Goal: Task Accomplishment & Management: Use online tool/utility

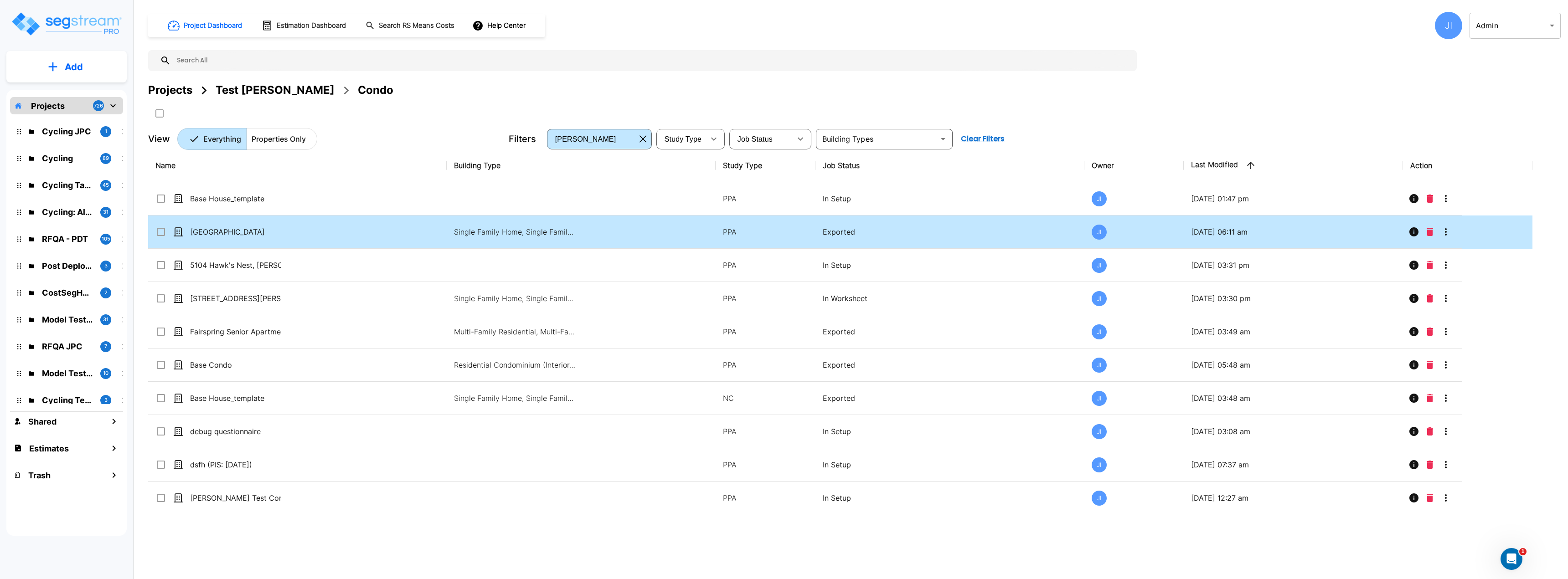
click at [292, 228] on td "[GEOGRAPHIC_DATA]" at bounding box center [297, 232] width 298 height 33
checkbox input "true"
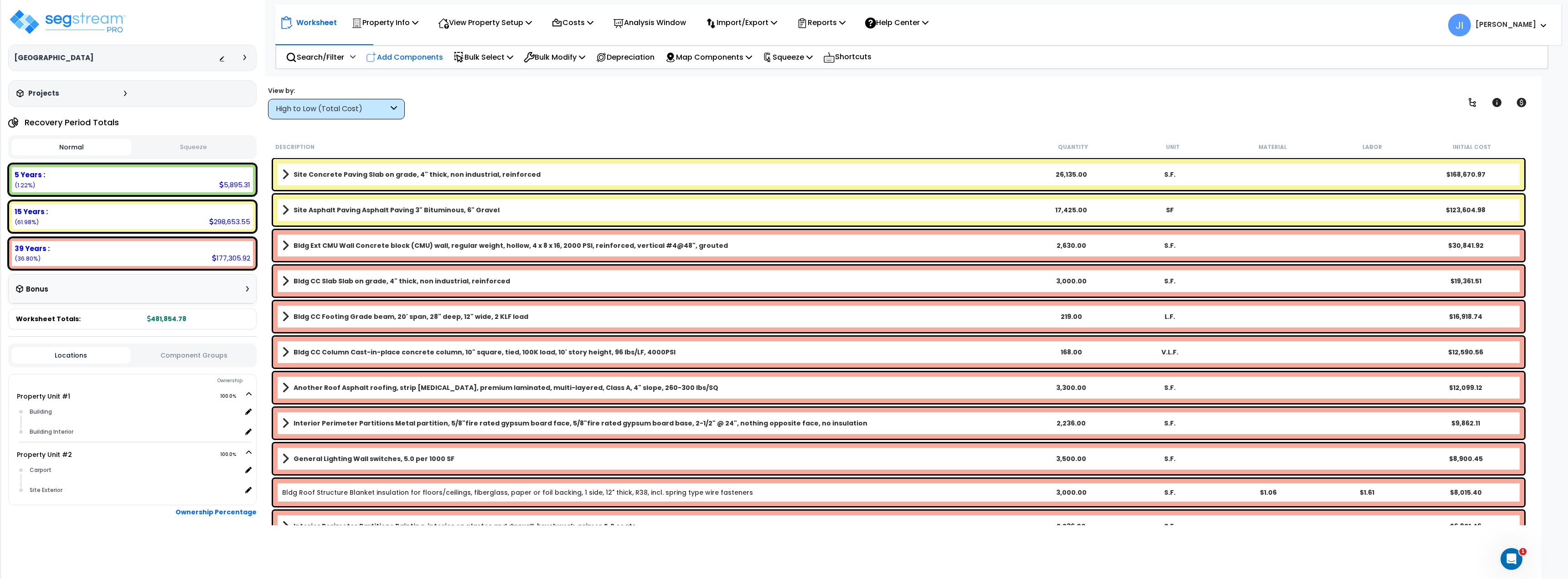
click at [429, 60] on p "Add Components" at bounding box center [404, 57] width 77 height 12
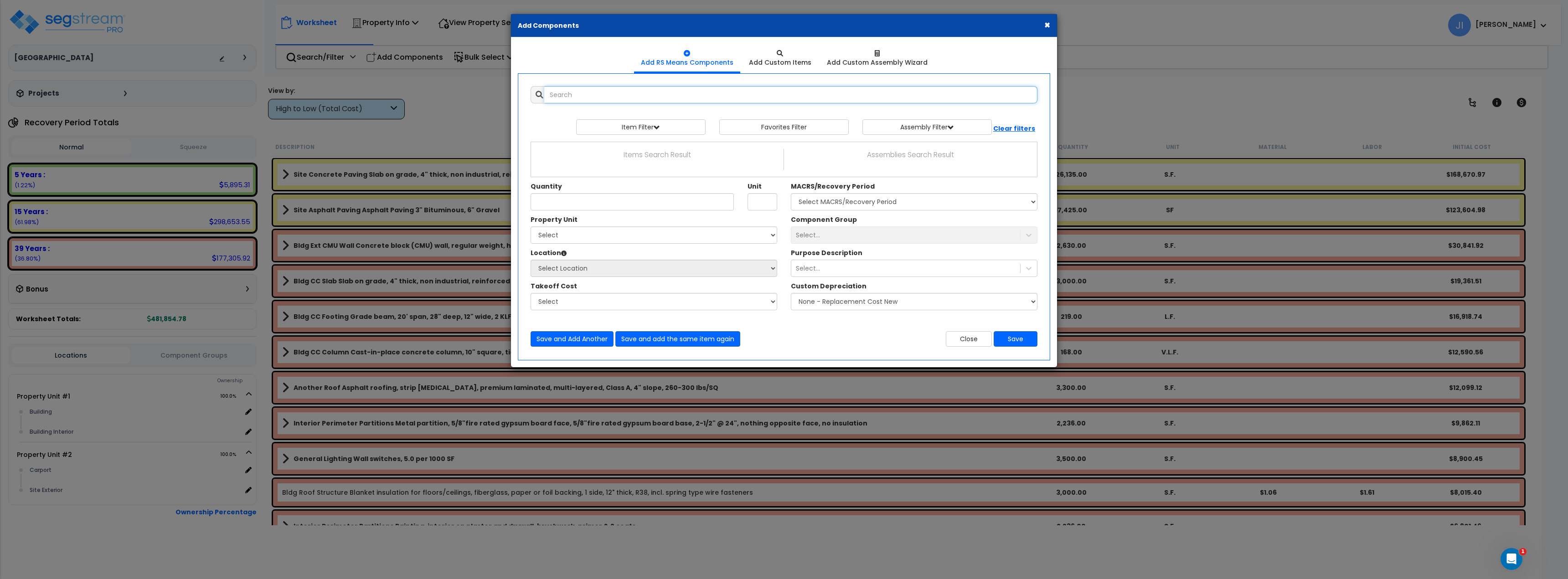
click at [638, 101] on input "text" at bounding box center [791, 95] width 493 height 17
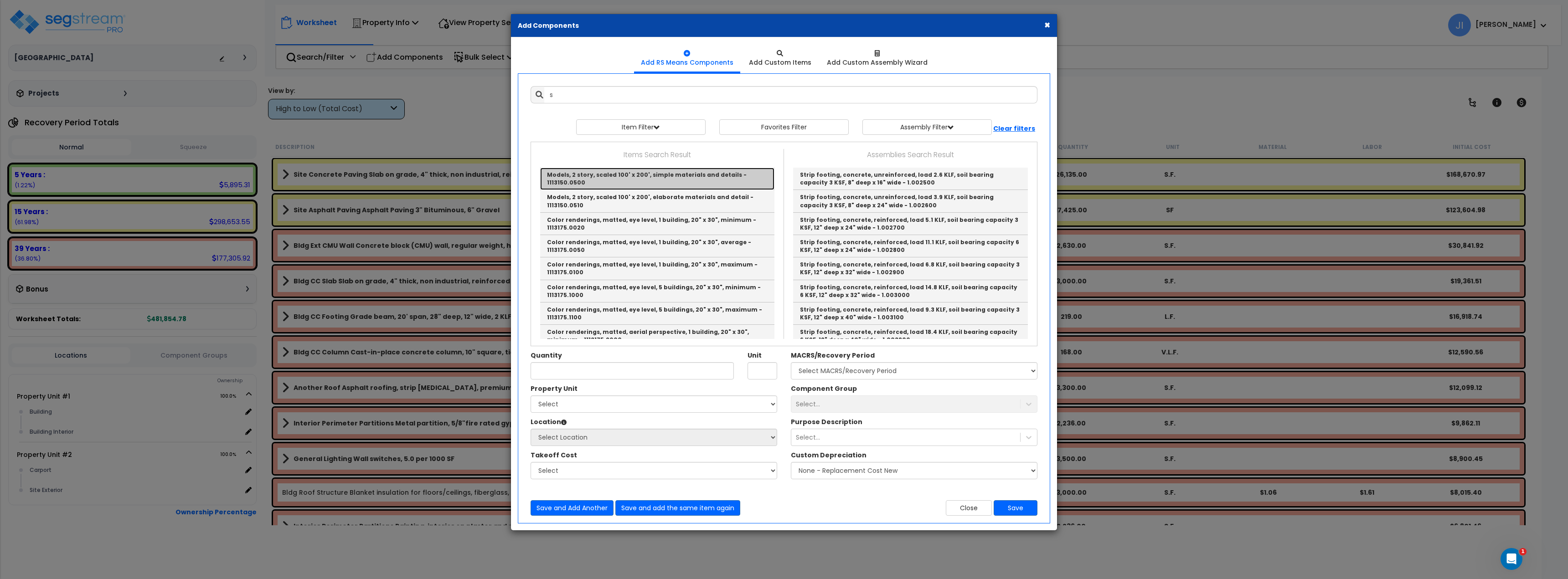
click at [604, 177] on link "Models, 2 story, scaled 100' x 200', simple materials and details - 1113150.0500" at bounding box center [657, 179] width 234 height 23
type input "Models, 2 story, scaled 100' x 200', simple materials and details - 1113150.0500"
type input "Ea."
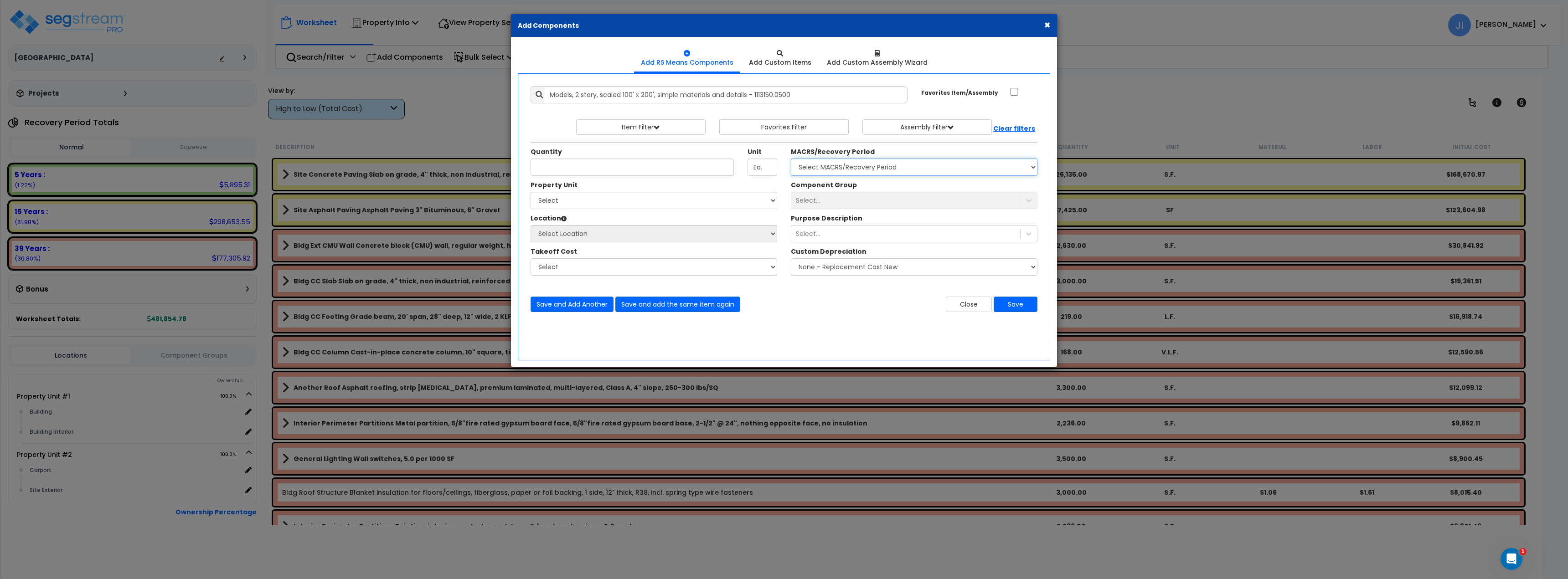
click at [821, 171] on select "Select MACRS/Recovery Period 5 Years - 57.0 - Distributive Trades & Services 5 …" at bounding box center [914, 167] width 247 height 17
select select "3667"
click at [791, 159] on select "Select MACRS/Recovery Period 5 Years - 57.0 - Distributive Trades & Services 5 …" at bounding box center [914, 167] width 247 height 17
click at [635, 170] on input "Quantity" at bounding box center [632, 167] width 203 height 17
type input "12"
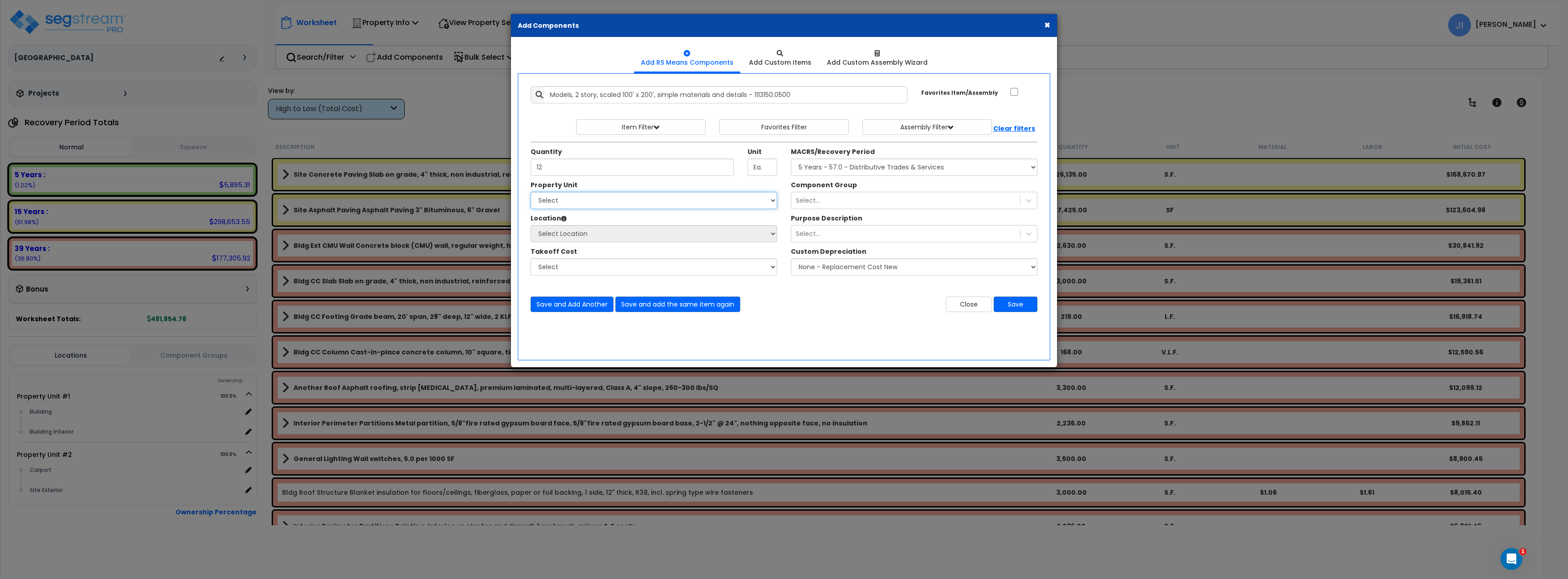
click at [589, 196] on select "Select Property Unit #1 Property Unit #2" at bounding box center [654, 200] width 247 height 17
select select "84146"
click at [531, 192] on select "Select Property Unit #1 Property Unit #2" at bounding box center [654, 200] width 247 height 17
click at [605, 235] on select "Select Building Building Interior Add Additional Location" at bounding box center [654, 234] width 247 height 17
select select "6"
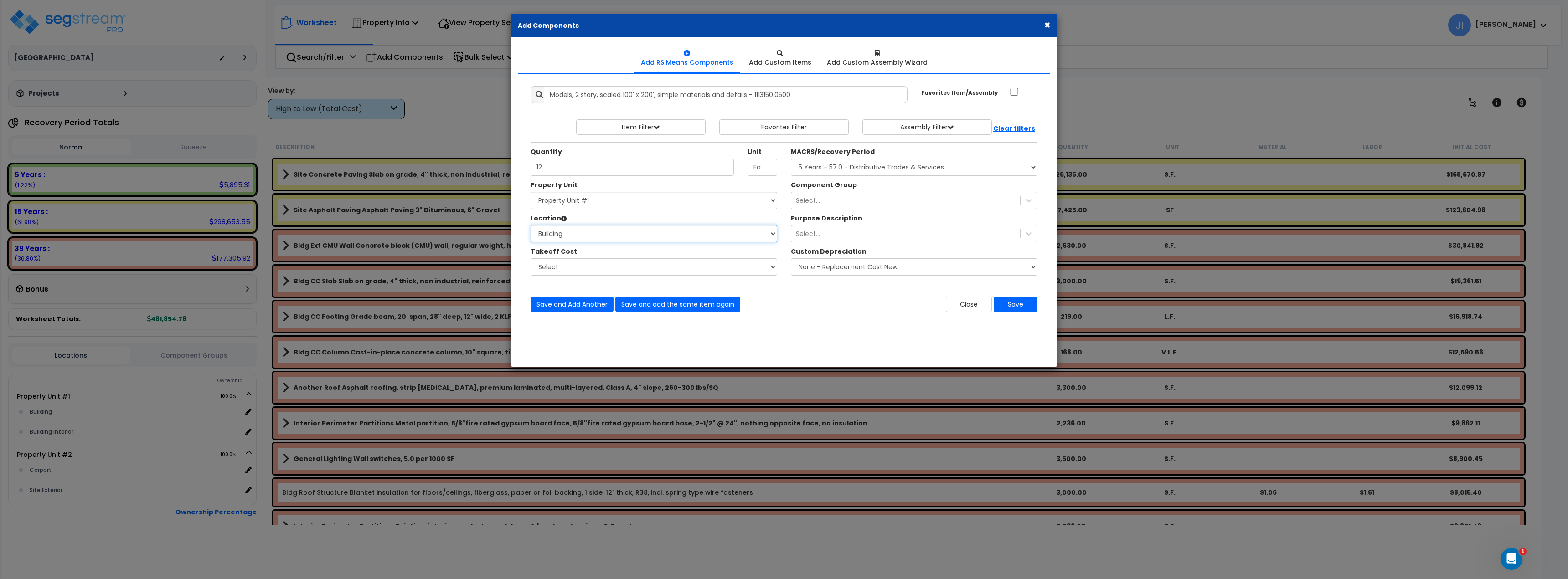
click at [531, 225] on select "Select Building Building Interior Add Additional Location" at bounding box center [654, 234] width 247 height 17
drag, startPoint x: 647, startPoint y: 262, endPoint x: 639, endPoint y: 269, distance: 10.6
click at [647, 263] on select "Select" at bounding box center [654, 267] width 247 height 17
click at [804, 295] on div "Save and Add Another Save and add the same item again Close Save" at bounding box center [783, 299] width 520 height 27
click at [706, 269] on select "Select" at bounding box center [654, 267] width 247 height 17
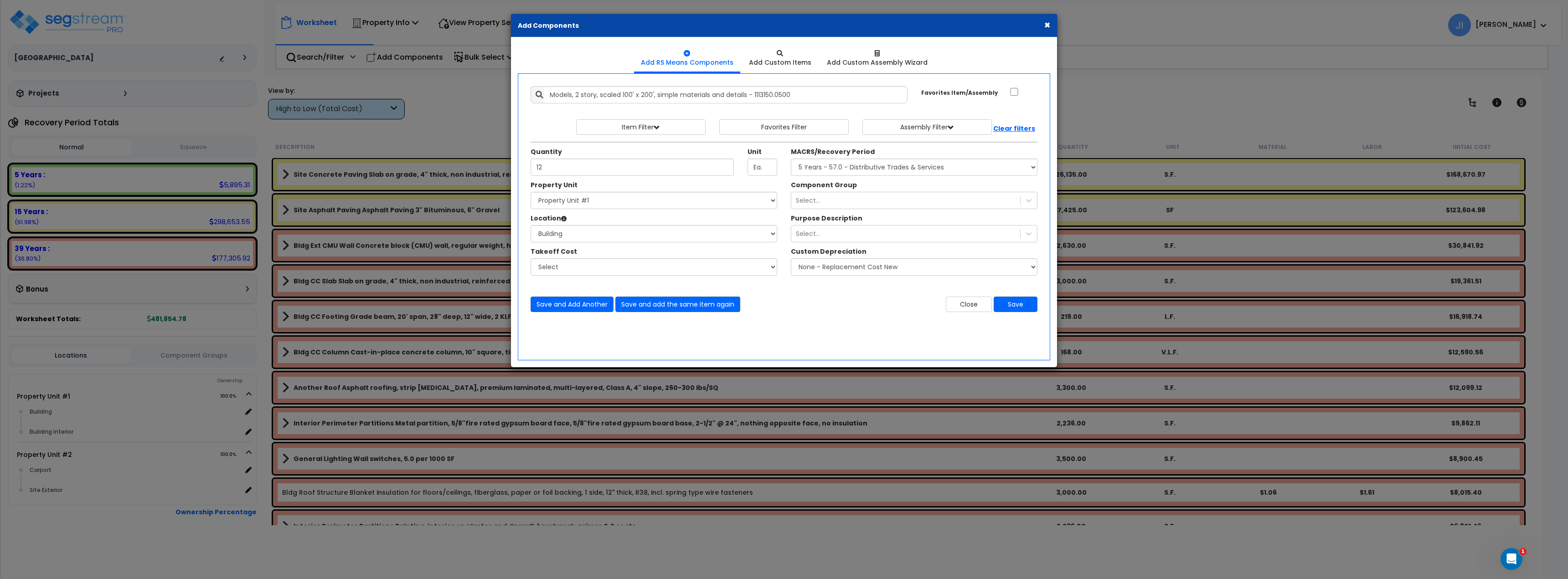
click at [836, 320] on div "Add Items Add Assemblies Both" at bounding box center [784, 217] width 533 height 287
click at [1009, 301] on button "Save" at bounding box center [1015, 303] width 44 height 15
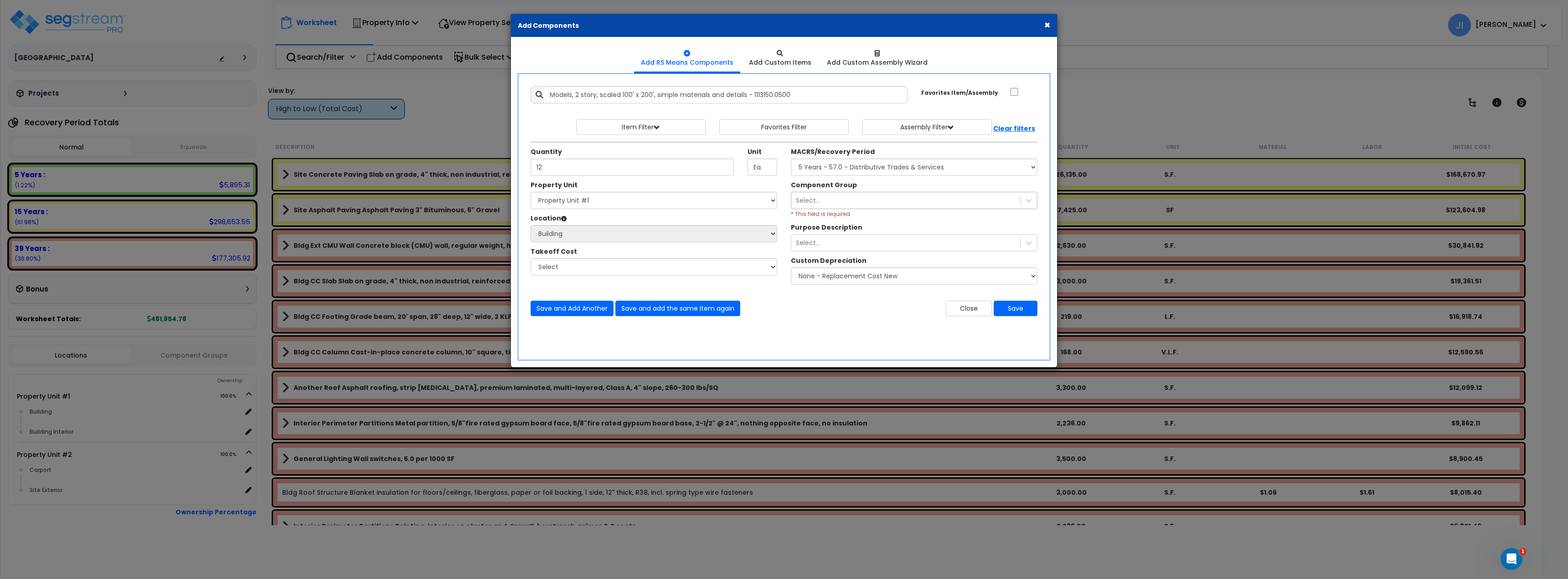
click at [878, 200] on div "Select..." at bounding box center [906, 201] width 229 height 15
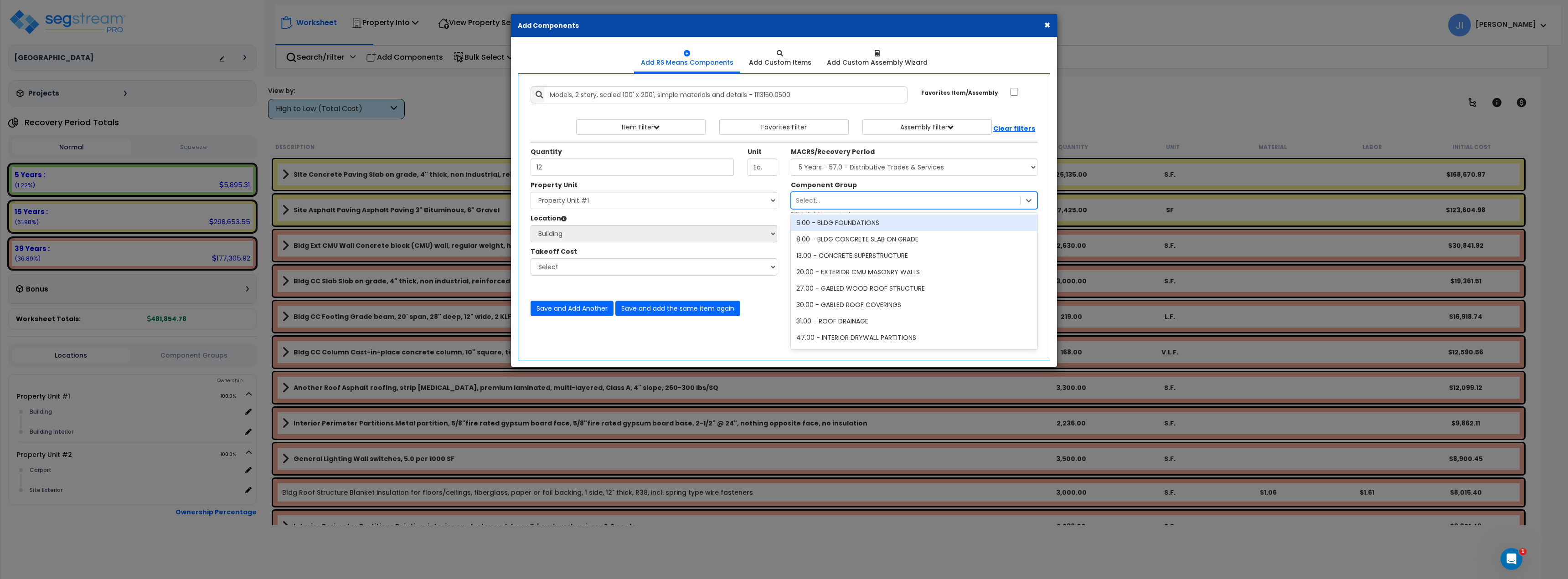
click at [870, 220] on div "6.00 - BLDG FOUNDATIONS" at bounding box center [914, 223] width 247 height 16
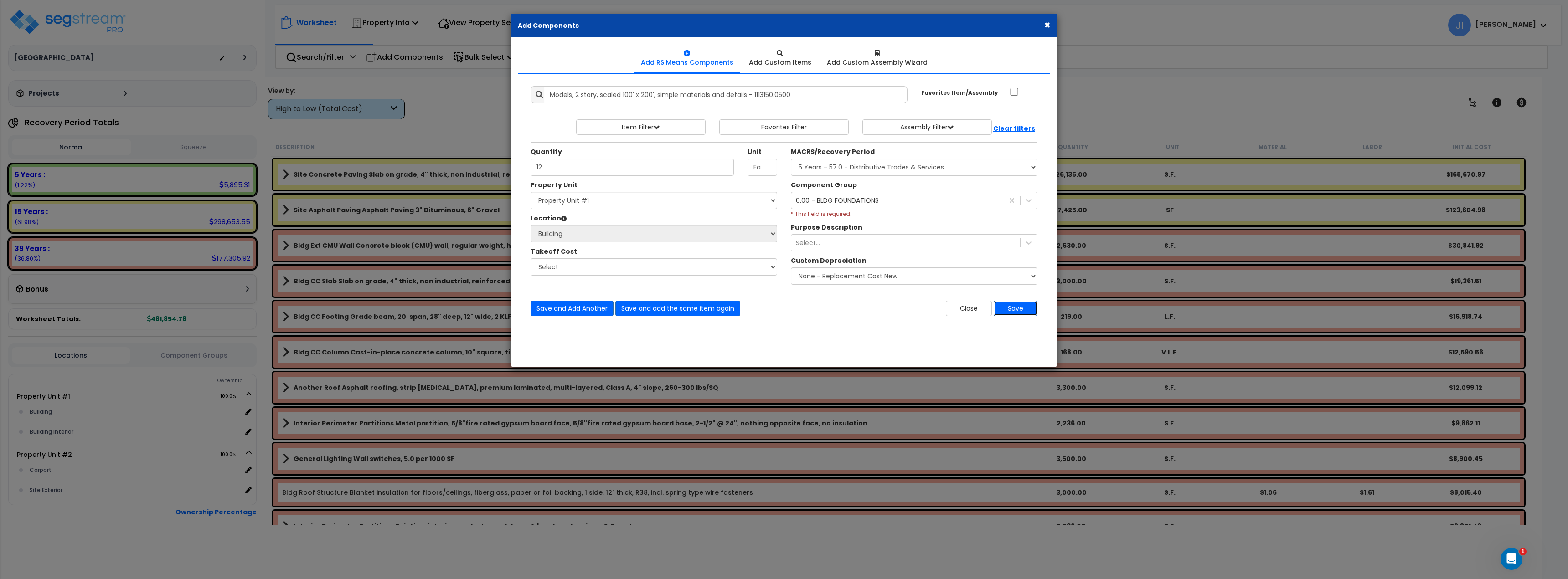
click at [1018, 309] on button "Save" at bounding box center [1015, 308] width 44 height 15
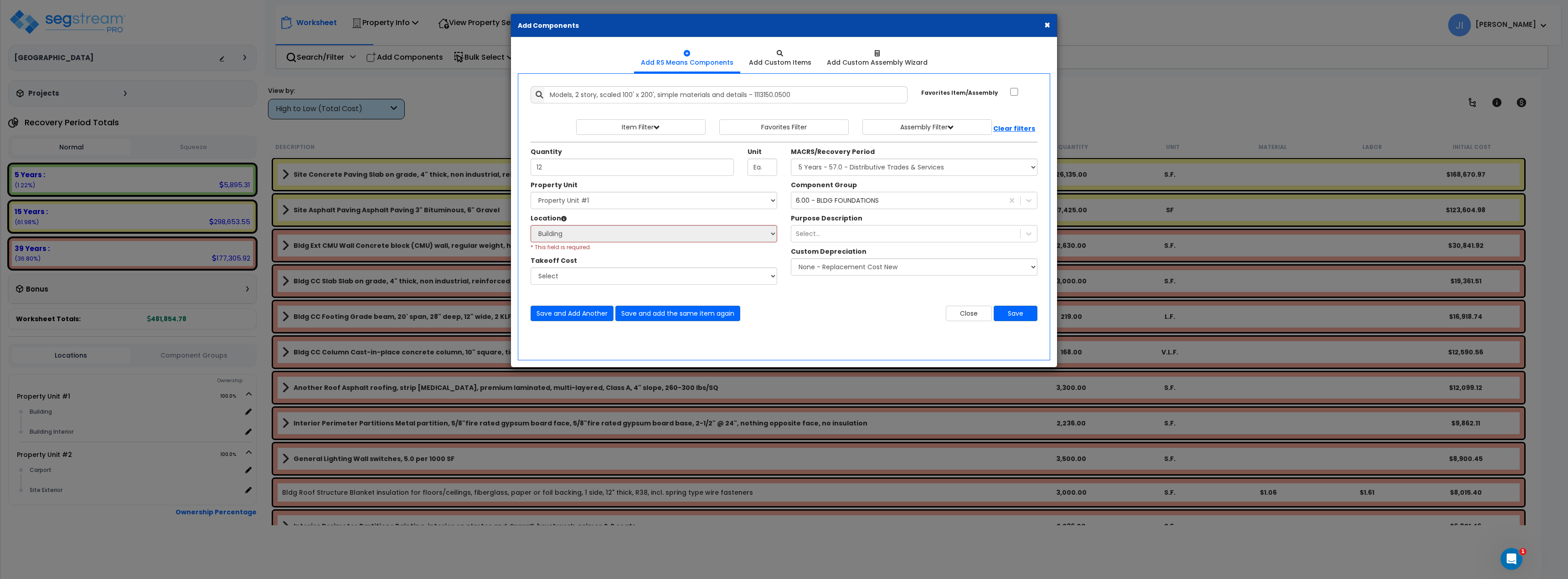
click at [846, 338] on div "Add Items Add Assemblies Both" at bounding box center [784, 217] width 533 height 287
click at [631, 203] on select "Select Property Unit #1 Property Unit #2" at bounding box center [654, 200] width 247 height 17
click at [834, 349] on div "Add Items Add Assemblies Both" at bounding box center [784, 217] width 533 height 287
click at [732, 206] on select "Select Property Unit #1 Property Unit #2" at bounding box center [654, 200] width 247 height 17
select select
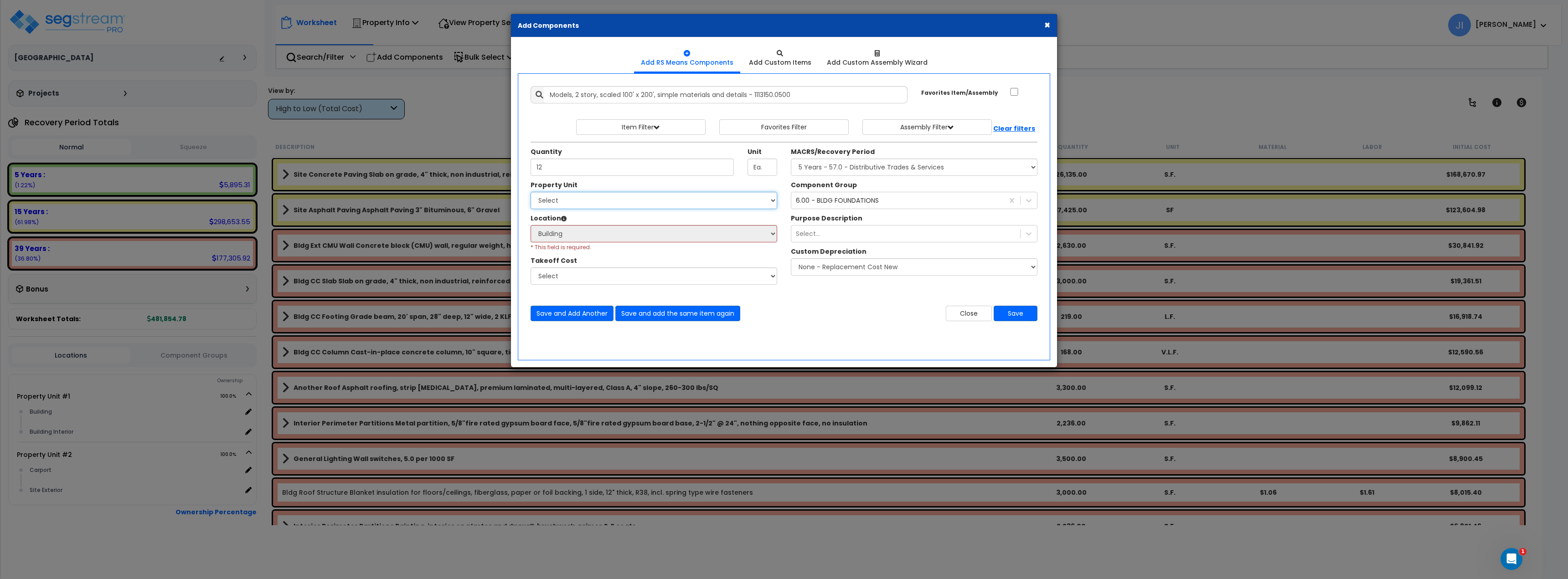
click at [531, 192] on select "Select Property Unit #1 Property Unit #2" at bounding box center [654, 200] width 247 height 17
select select
click at [1021, 312] on button "Save" at bounding box center [1015, 313] width 44 height 15
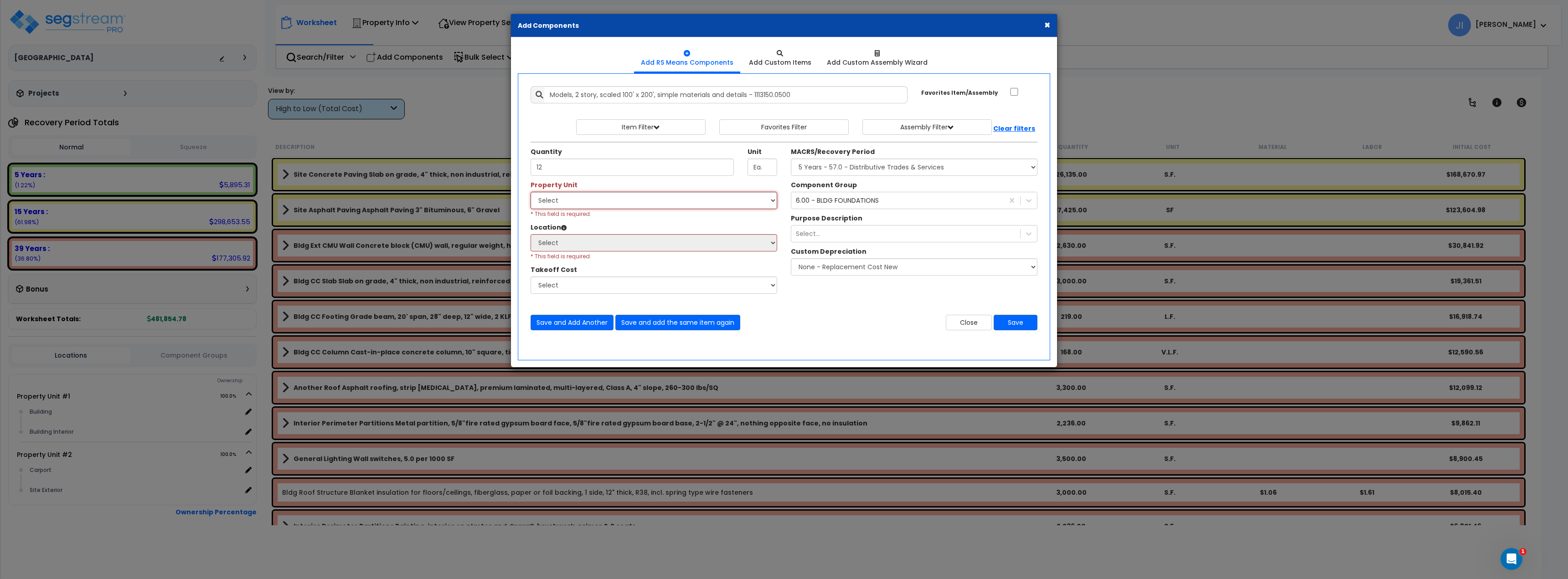
click at [716, 204] on select "Select Property Unit #1 Property Unit #2" at bounding box center [654, 200] width 247 height 17
drag, startPoint x: 839, startPoint y: 301, endPoint x: 845, endPoint y: 304, distance: 6.7
click at [839, 301] on div "Property Unit Select Property Unit #1 Property Unit #2 * This field is required…" at bounding box center [783, 242] width 520 height 123
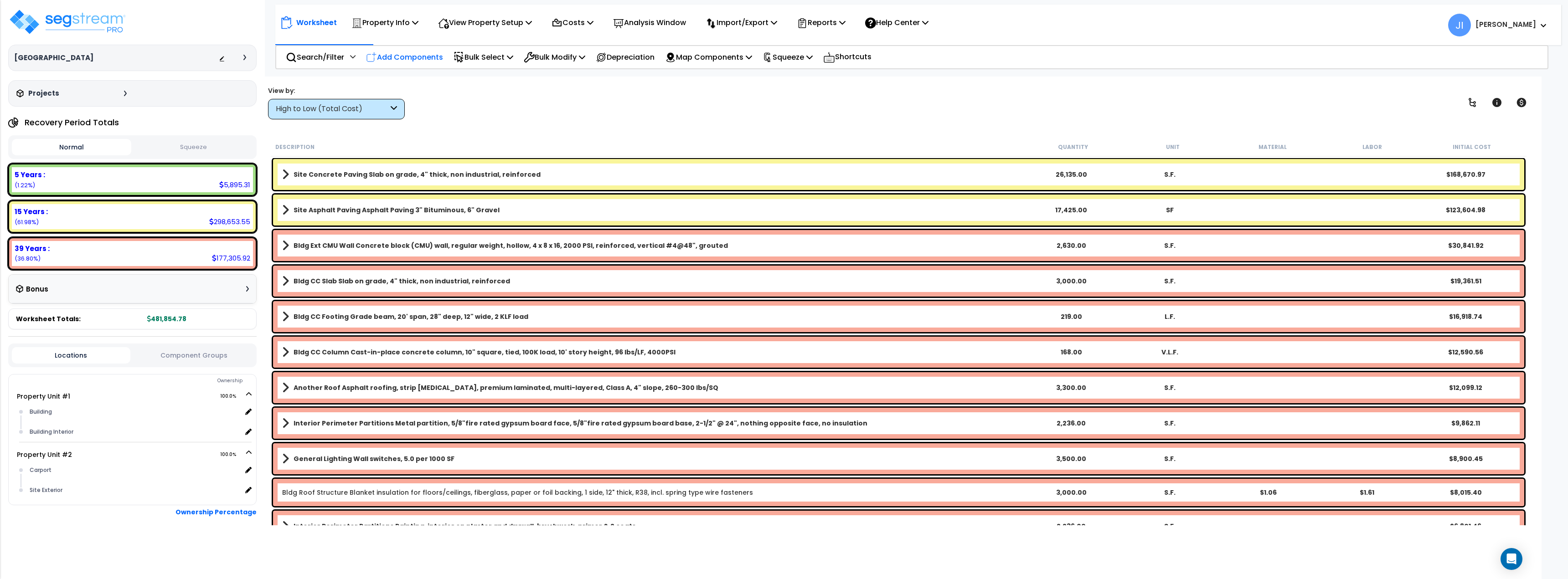
click at [416, 57] on p "Add Components" at bounding box center [404, 57] width 77 height 12
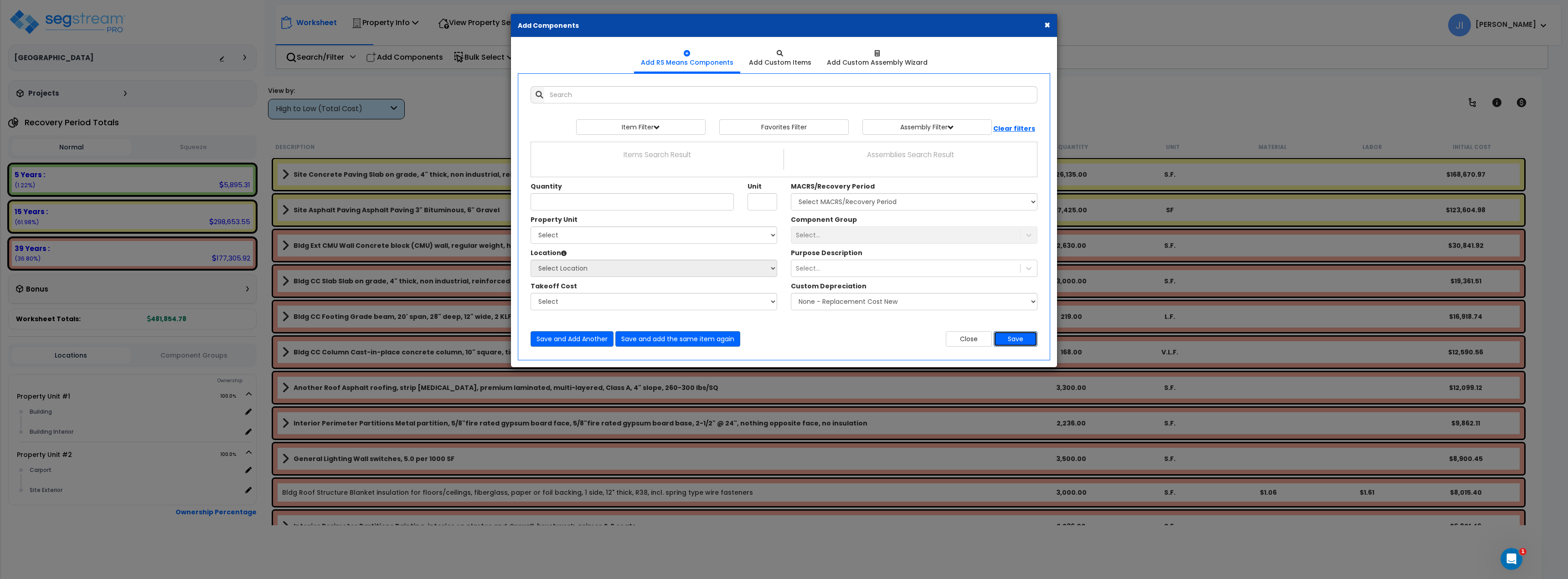
click at [1024, 336] on button "Save" at bounding box center [1015, 338] width 44 height 15
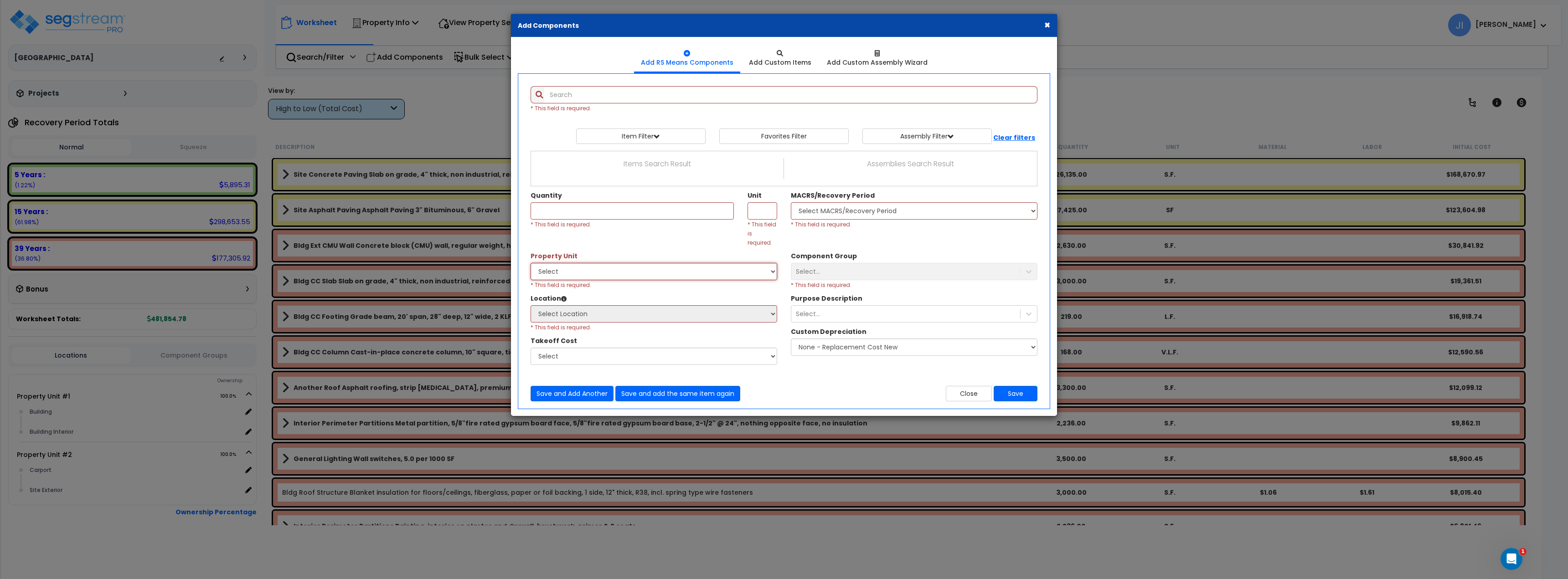
click at [707, 268] on select "Select Property Unit #1 Property Unit #2" at bounding box center [654, 271] width 247 height 17
select select "84146"
click at [531, 263] on select "Select Property Unit #1 Property Unit #2" at bounding box center [654, 271] width 247 height 17
click at [1013, 386] on button "Save" at bounding box center [1015, 393] width 44 height 15
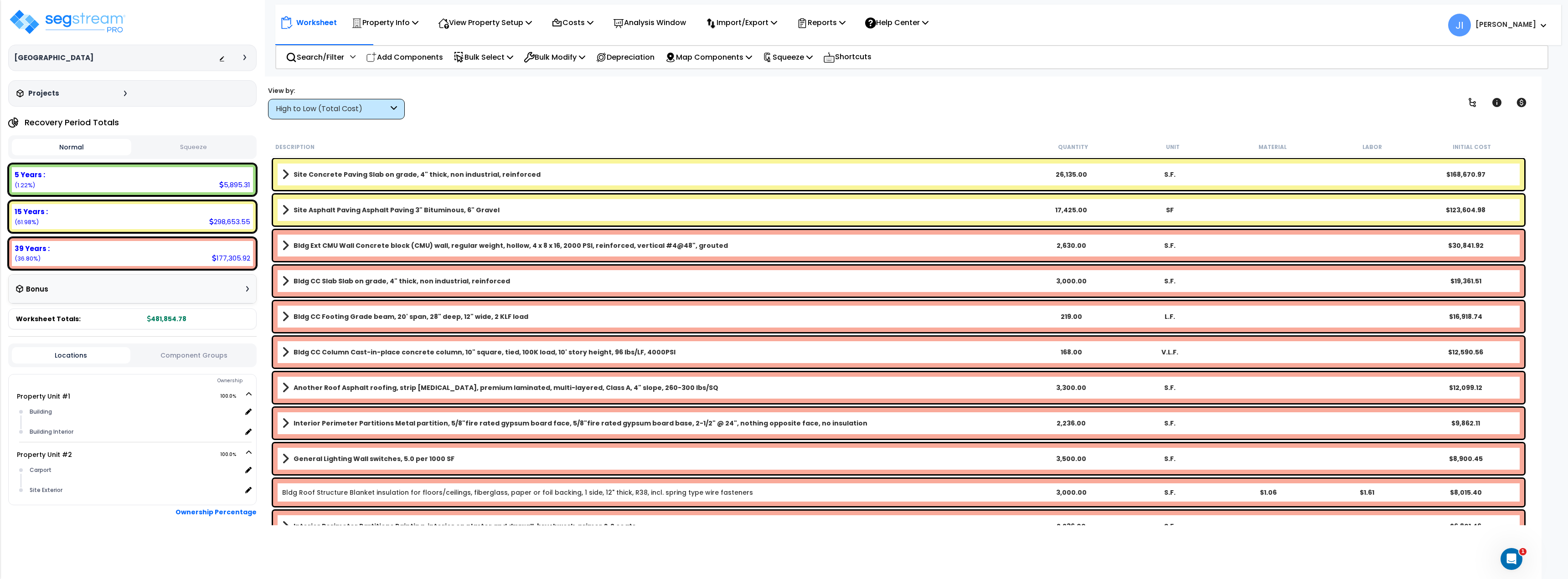
click at [422, 55] on p "Add Components" at bounding box center [404, 57] width 77 height 12
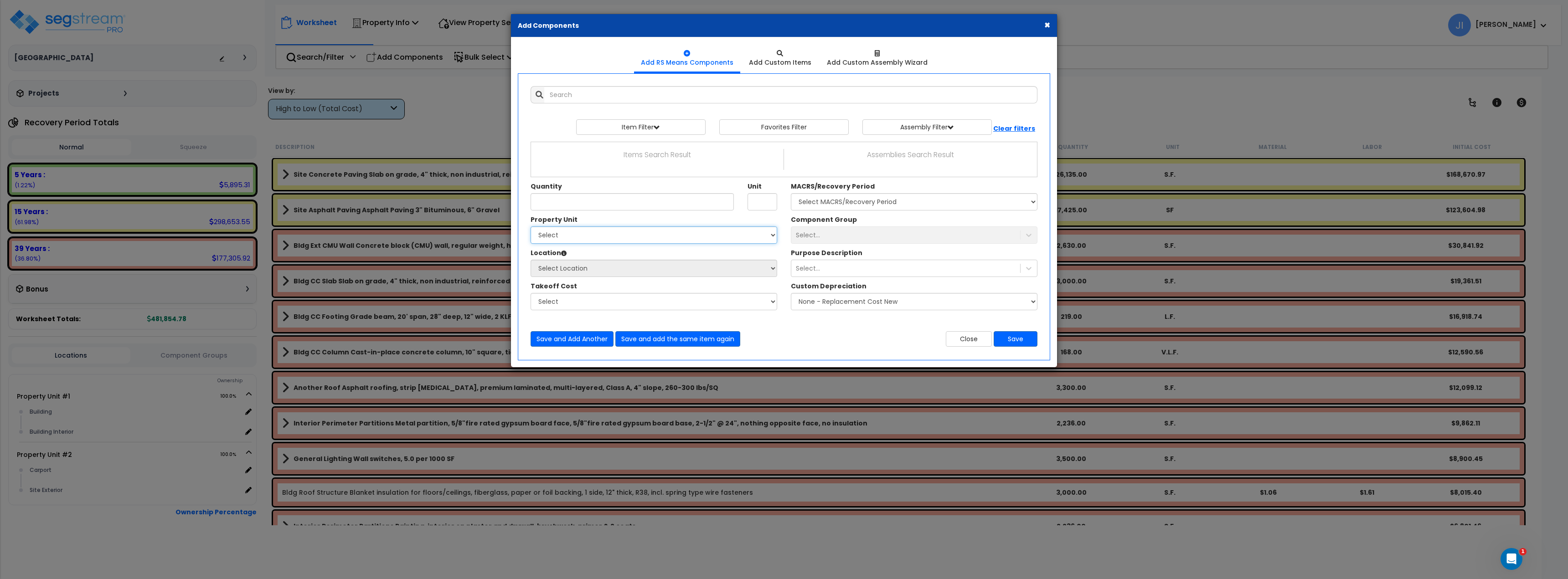
drag, startPoint x: 693, startPoint y: 235, endPoint x: 691, endPoint y: 244, distance: 9.2
click at [693, 235] on select "Select Property Unit #1 Property Unit #2" at bounding box center [654, 235] width 247 height 17
click at [531, 226] on select "Select Property Unit #1 Property Unit #2" at bounding box center [654, 235] width 247 height 17
click at [1023, 335] on button "Save" at bounding box center [1015, 338] width 44 height 15
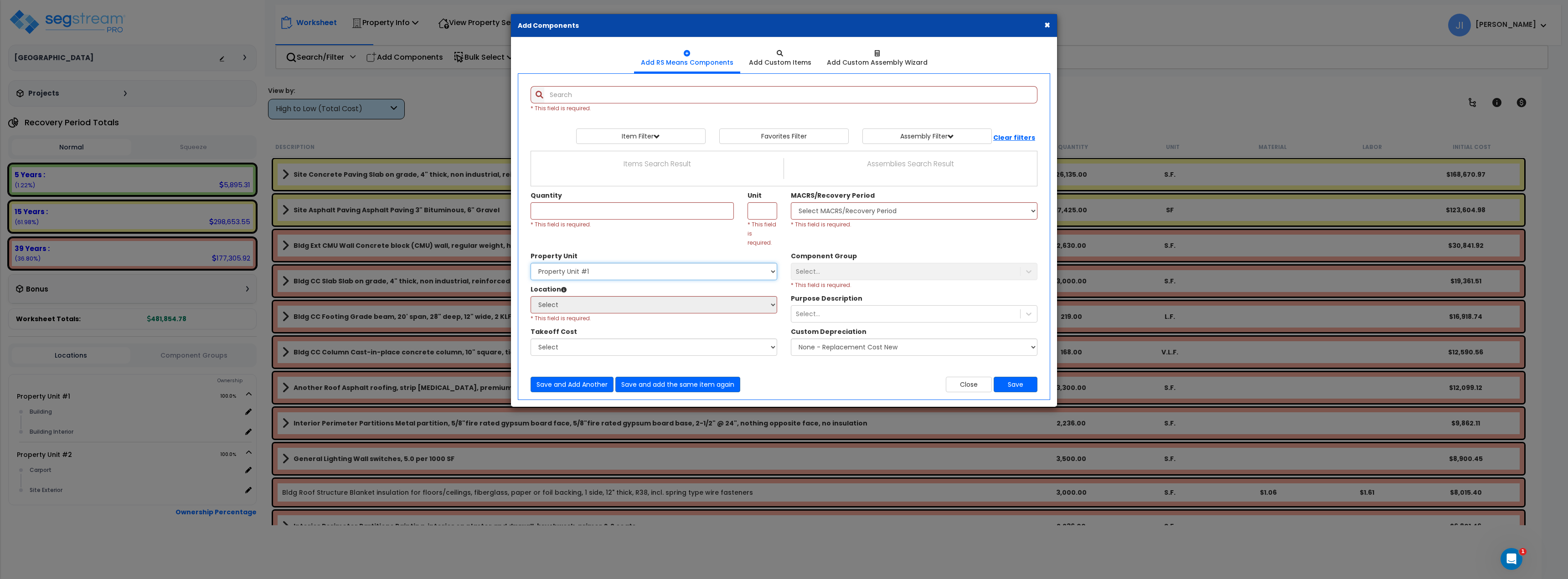
click at [631, 263] on select "Select Property Unit #1 Property Unit #2" at bounding box center [654, 271] width 247 height 17
select select "84147"
click at [531, 263] on select "Select Property Unit #1 Property Unit #2" at bounding box center [654, 271] width 247 height 17
click at [623, 269] on select "Select Property Unit #1 Property Unit #2" at bounding box center [654, 271] width 247 height 17
click at [531, 263] on select "Select Property Unit #1 Property Unit #2" at bounding box center [654, 271] width 247 height 17
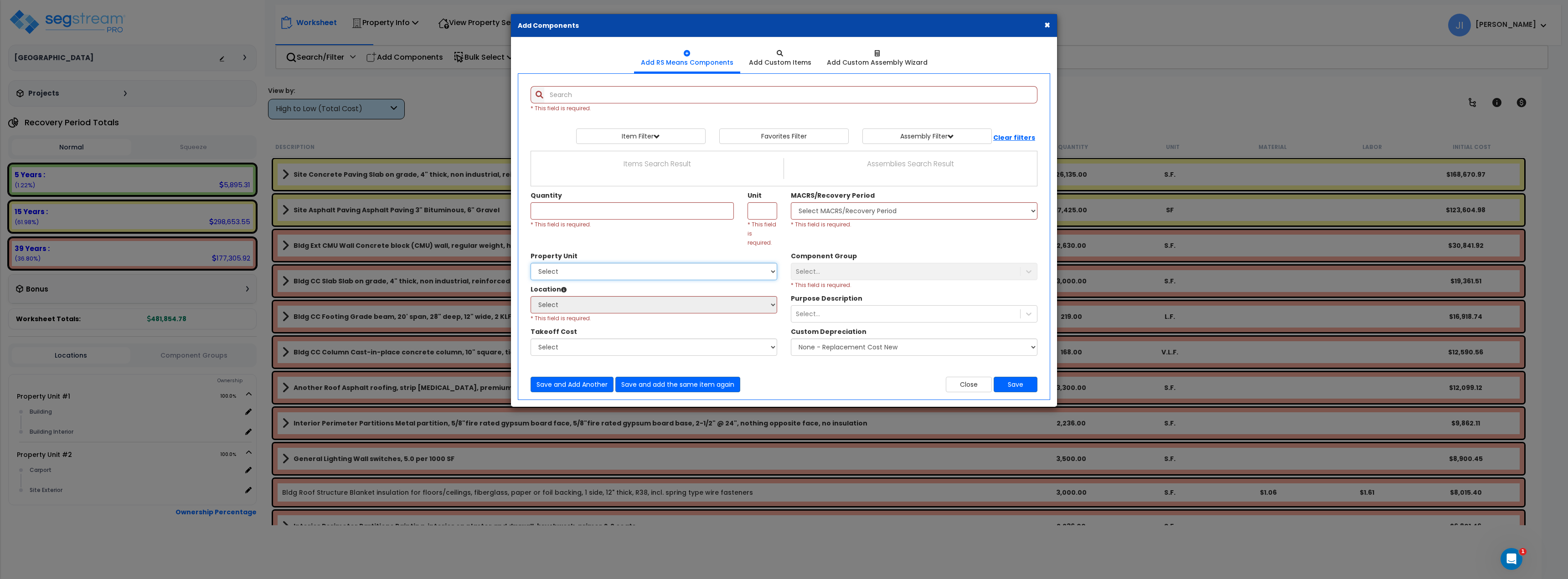
drag, startPoint x: 614, startPoint y: 260, endPoint x: 610, endPoint y: 271, distance: 11.7
click at [614, 263] on select "Select Property Unit #1 Property Unit #2" at bounding box center [654, 271] width 247 height 17
select select "84146"
click at [531, 263] on select "Select Property Unit #1 Property Unit #2" at bounding box center [654, 271] width 247 height 17
select select "461"
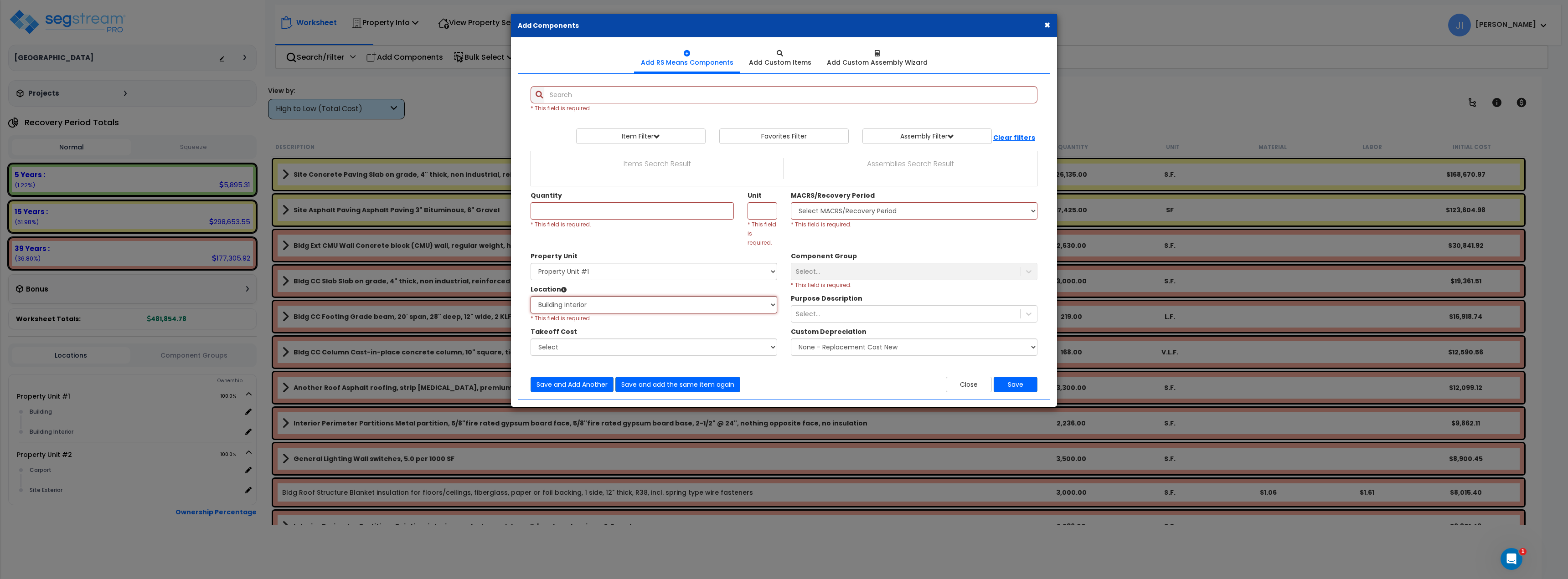
click at [531, 296] on select "Select Building Building Interior Add Additional Location" at bounding box center [654, 305] width 247 height 17
click at [620, 266] on select "Select Property Unit #1 Property Unit #2" at bounding box center [654, 271] width 247 height 17
select select
click at [531, 263] on select "Select Property Unit #1 Property Unit #2" at bounding box center [654, 271] width 247 height 17
select select
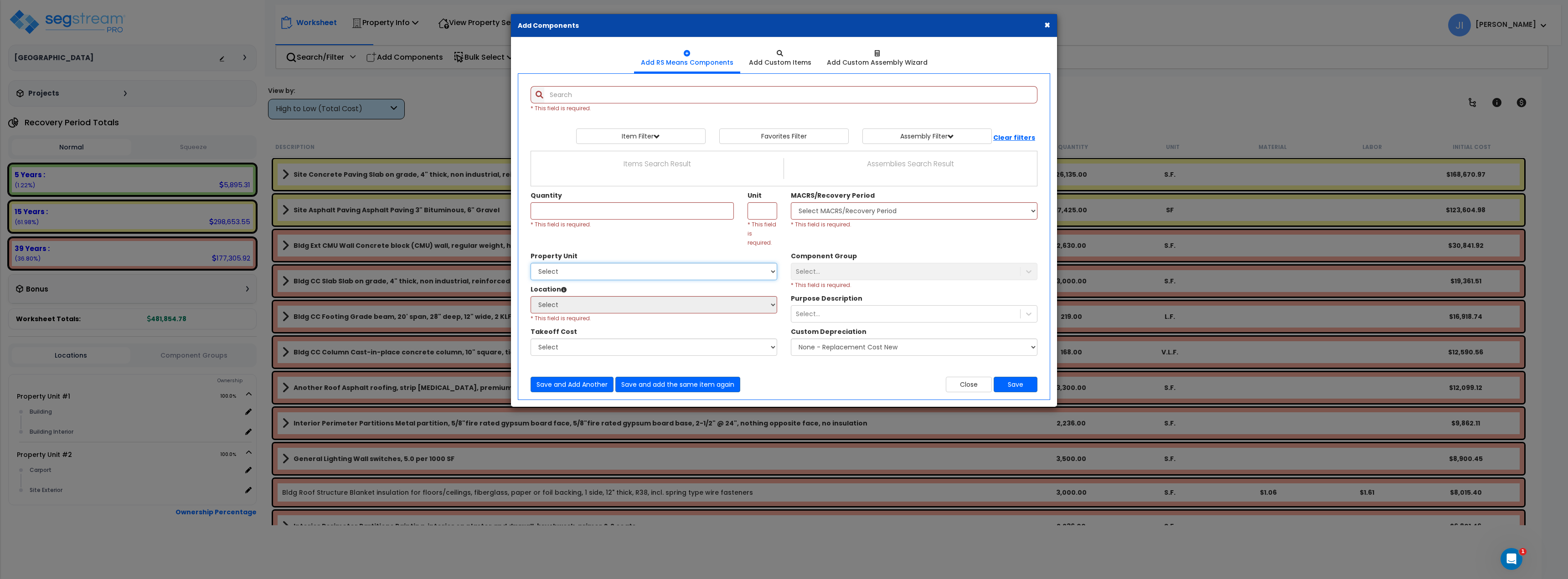
click at [626, 263] on select "Select Property Unit #1 Property Unit #2" at bounding box center [654, 271] width 247 height 17
select select "84146"
click at [531, 263] on select "Select Property Unit #1 Property Unit #2" at bounding box center [654, 271] width 247 height 17
drag, startPoint x: 620, startPoint y: 297, endPoint x: 618, endPoint y: 304, distance: 7.3
click at [620, 297] on select "Select Building Building Interior Add Additional Location" at bounding box center [654, 305] width 247 height 17
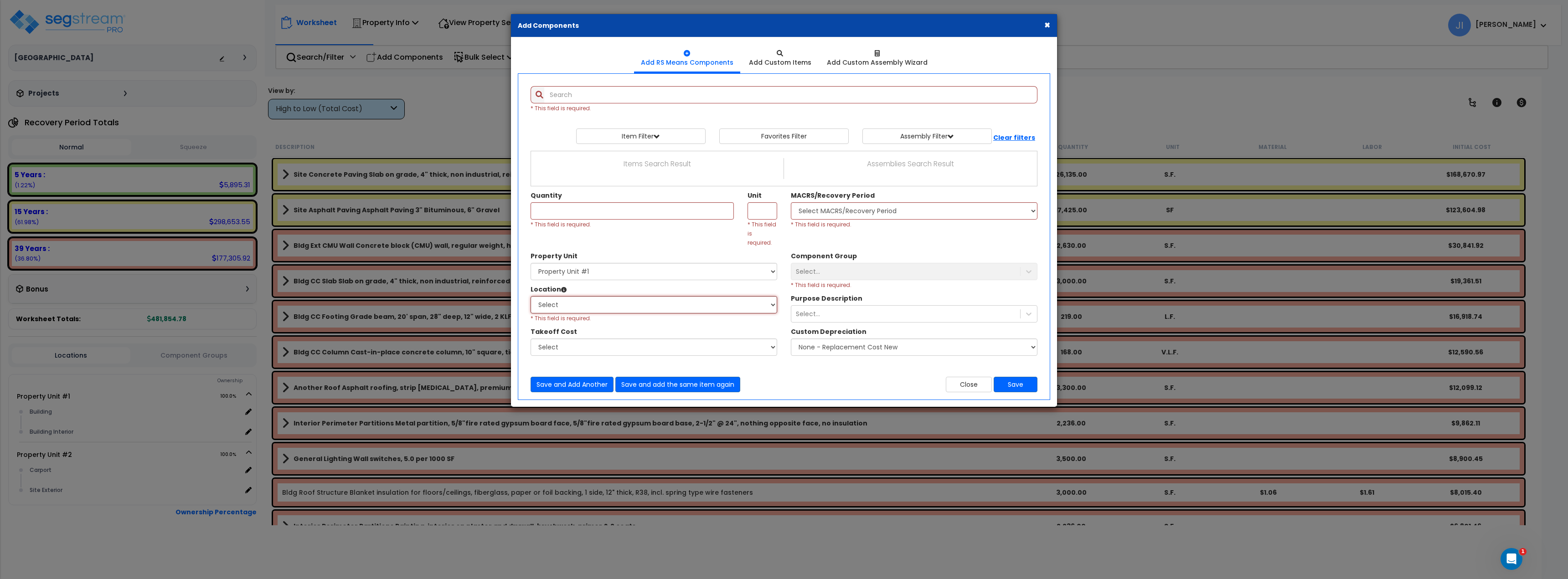
select select "6"
click at [531, 296] on select "Select Building Building Interior Add Additional Location" at bounding box center [654, 305] width 247 height 17
click at [1026, 376] on button "Save" at bounding box center [1015, 384] width 44 height 15
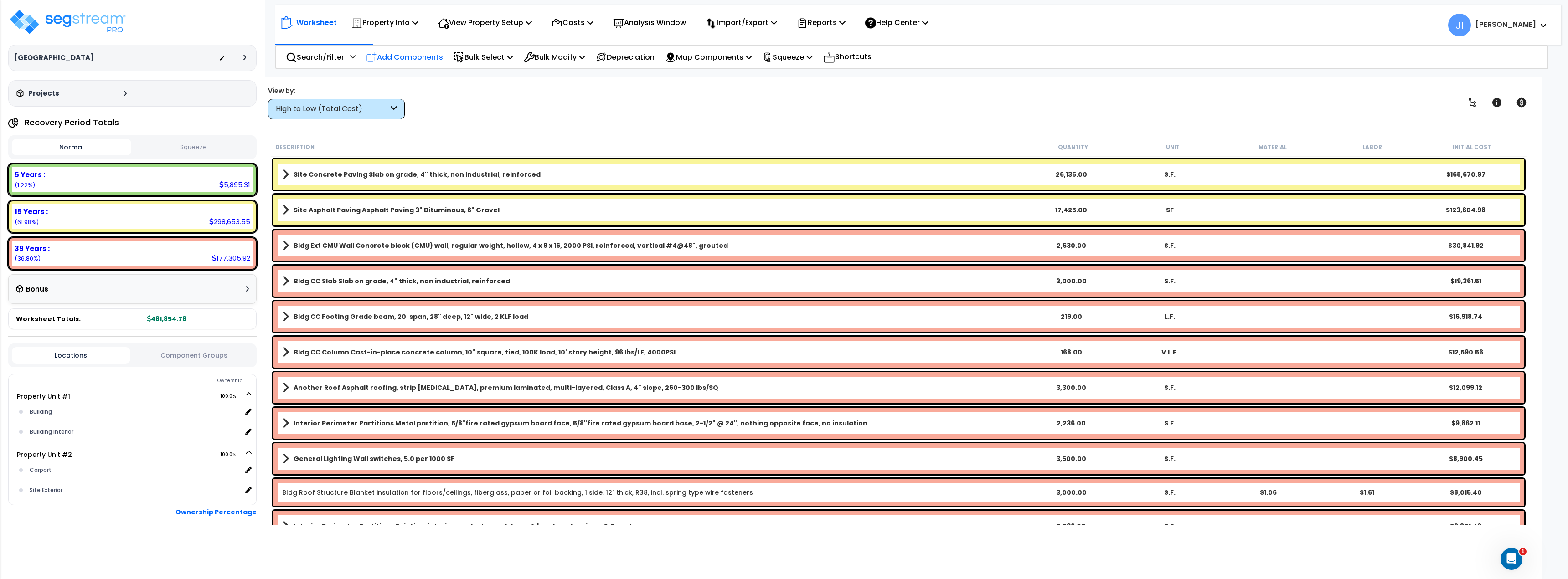
click at [425, 55] on p "Add Components" at bounding box center [404, 57] width 77 height 12
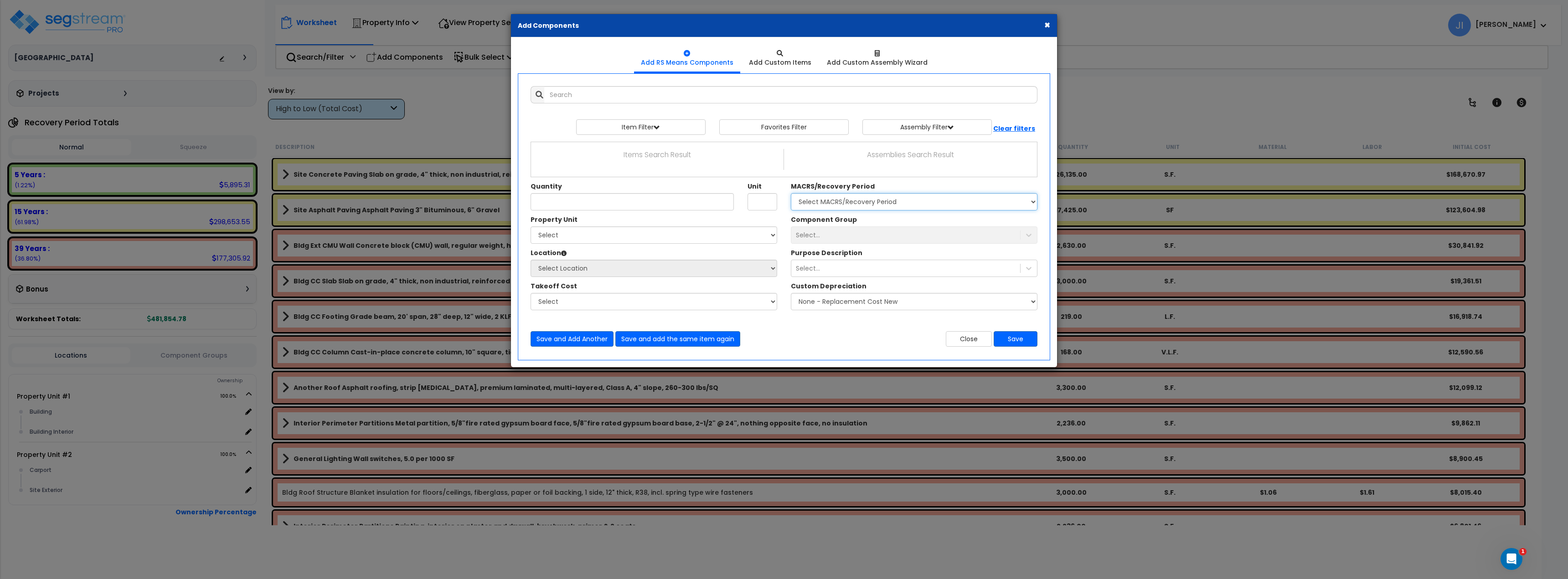
click at [879, 200] on select "Select MACRS/Recovery Period 5 Years - 57.0 - Distributive Trades & Services 5 …" at bounding box center [914, 202] width 247 height 17
click at [879, 201] on select "Select MACRS/Recovery Period 5 Years - 57.0 - Distributive Trades & Services 5 …" at bounding box center [914, 202] width 247 height 17
click at [867, 208] on select "Select MACRS/Recovery Period 5 Years - 57.0 - Distributive Trades & Services 5 …" at bounding box center [914, 202] width 247 height 17
click at [765, 338] on div "Save and Add Another Save and add the same item again" at bounding box center [654, 338] width 261 height 15
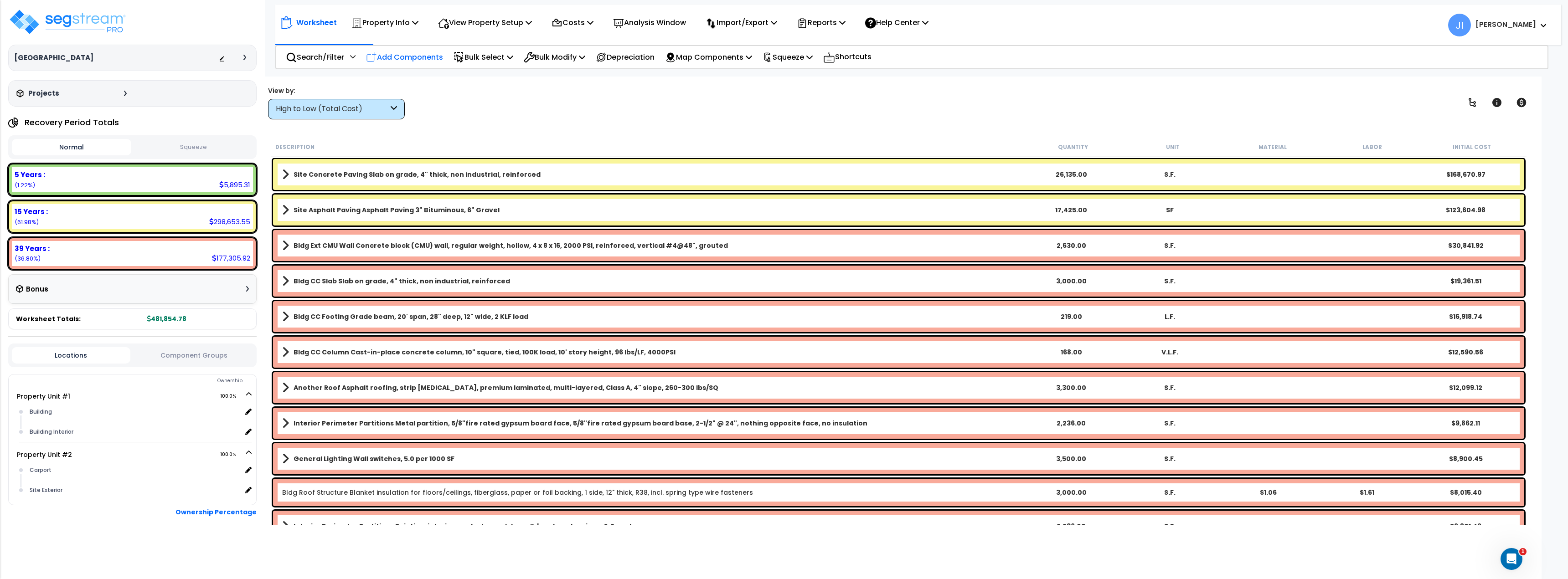
click at [409, 50] on div "Add Components" at bounding box center [404, 57] width 87 height 21
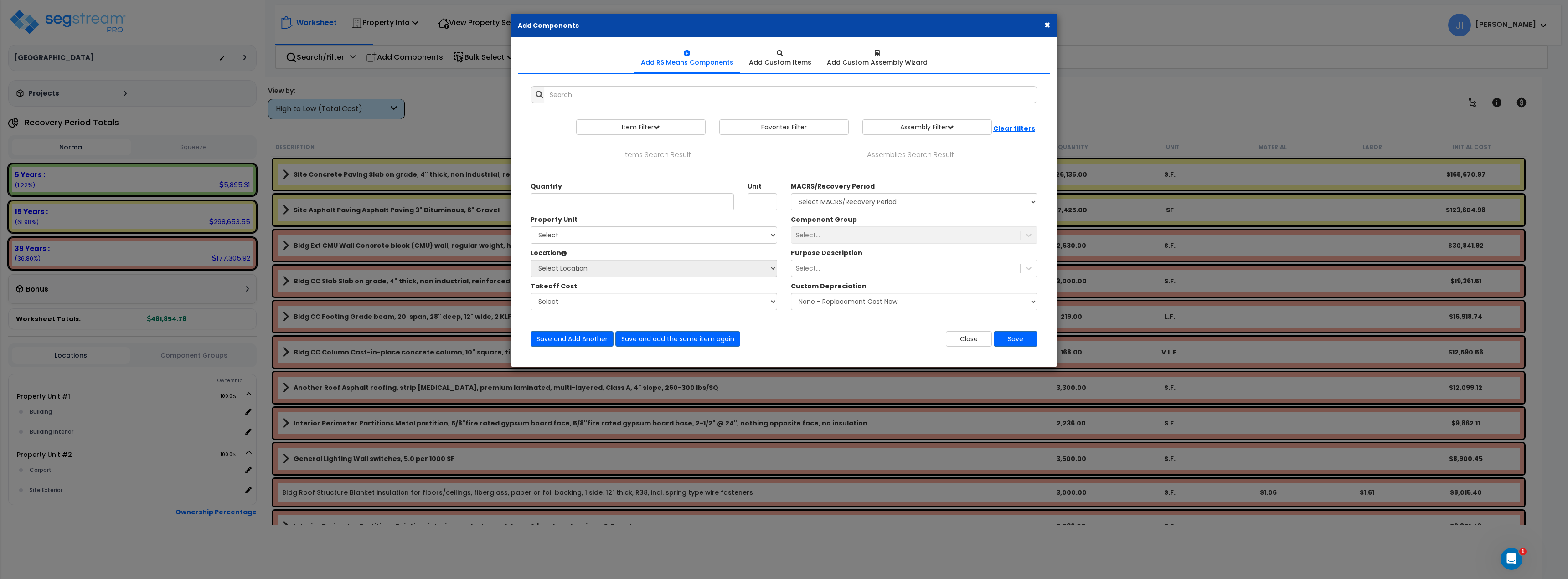
click at [694, 247] on div "Property Unit Select Property Unit #1 Property Unit #2 Select Location Building…" at bounding box center [654, 267] width 261 height 105
click at [671, 240] on select "Select Property Unit #1 Property Unit #2" at bounding box center [654, 235] width 247 height 17
click at [531, 226] on select "Select Property Unit #1 Property Unit #2" at bounding box center [654, 235] width 247 height 17
click at [1015, 340] on button "Save" at bounding box center [1015, 338] width 44 height 15
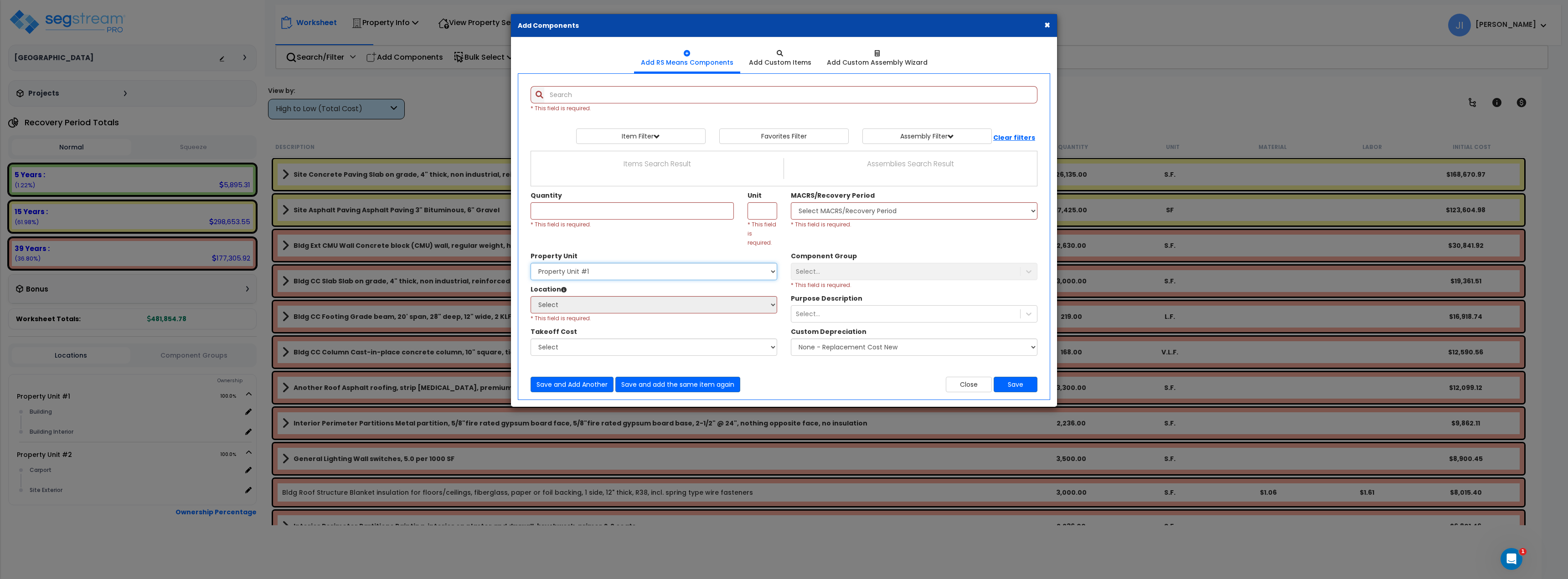
drag, startPoint x: 628, startPoint y: 263, endPoint x: 625, endPoint y: 268, distance: 5.8
click at [628, 264] on select "Select Property Unit #1 Property Unit #2" at bounding box center [654, 271] width 247 height 17
select select "84147"
click at [531, 263] on select "Select Property Unit #1 Property Unit #2" at bounding box center [654, 271] width 247 height 17
select select "19412"
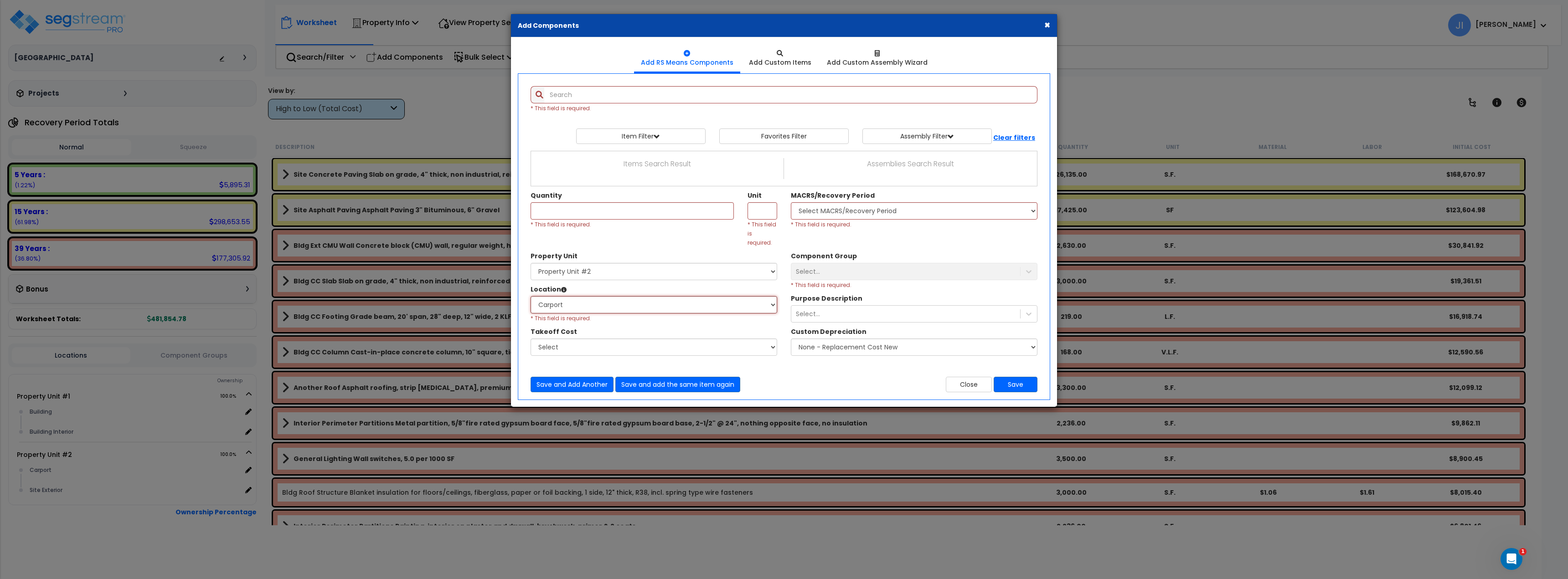
click at [531, 296] on select "Select Carport Site Exterior Add Additional Location" at bounding box center [654, 305] width 247 height 17
click at [1019, 376] on button "Save" at bounding box center [1015, 384] width 44 height 15
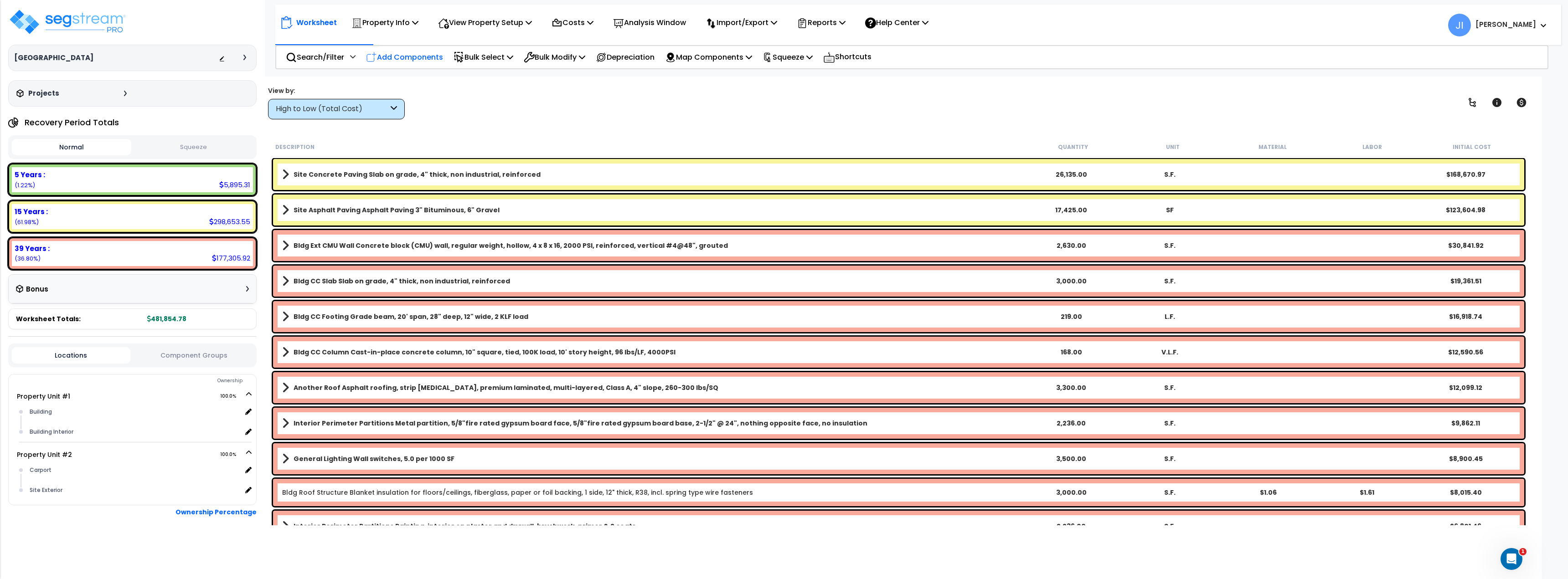
click at [393, 57] on p "Add Components" at bounding box center [404, 57] width 77 height 12
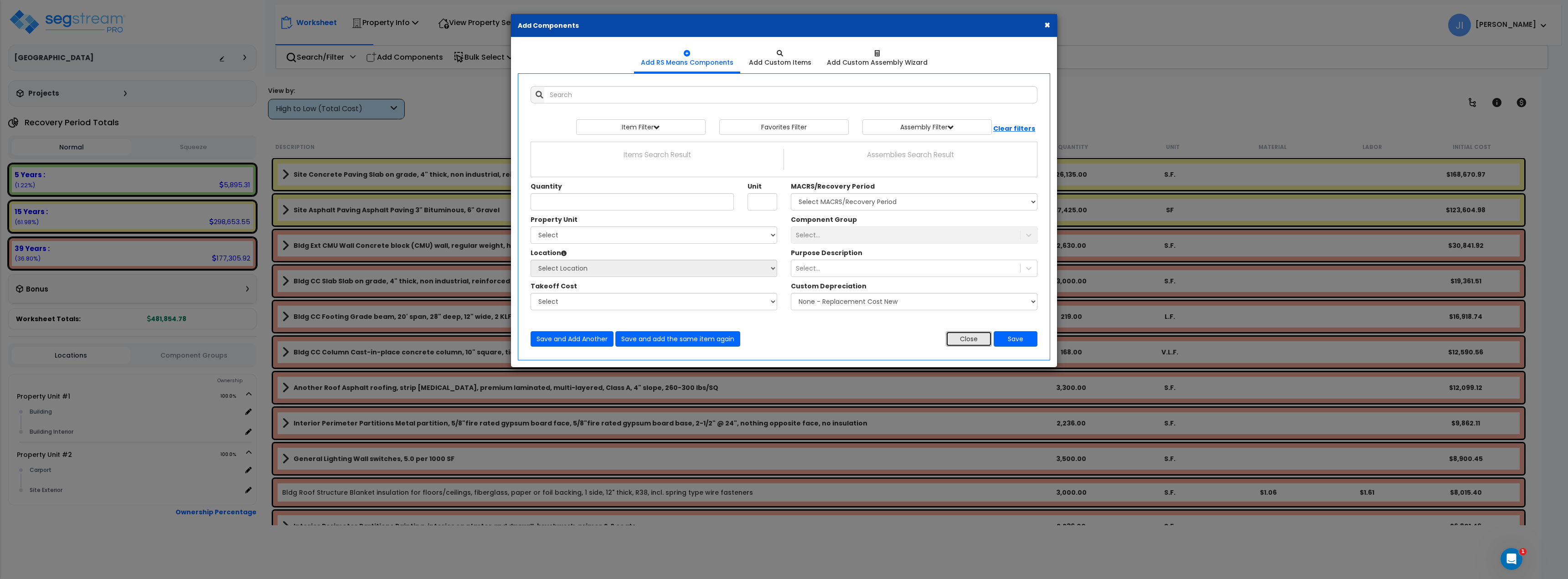
click at [972, 344] on button "Close" at bounding box center [969, 338] width 46 height 15
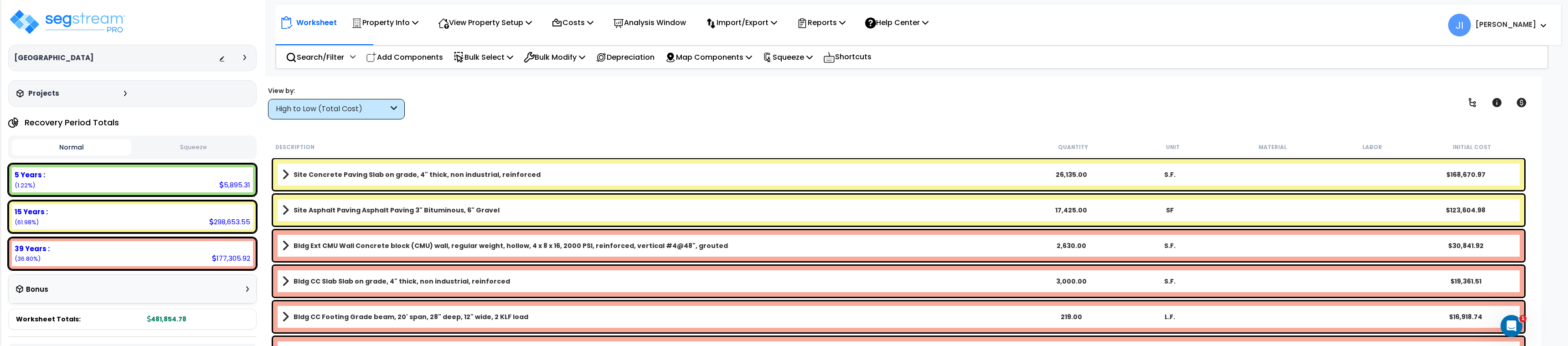
click at [479, 137] on div "Worksheet Property Info Property Setup Add Property Unit Template property Clon…" at bounding box center [898, 250] width 1286 height 346
click at [385, 110] on div "High to Low (Total Cost)" at bounding box center [332, 109] width 113 height 10
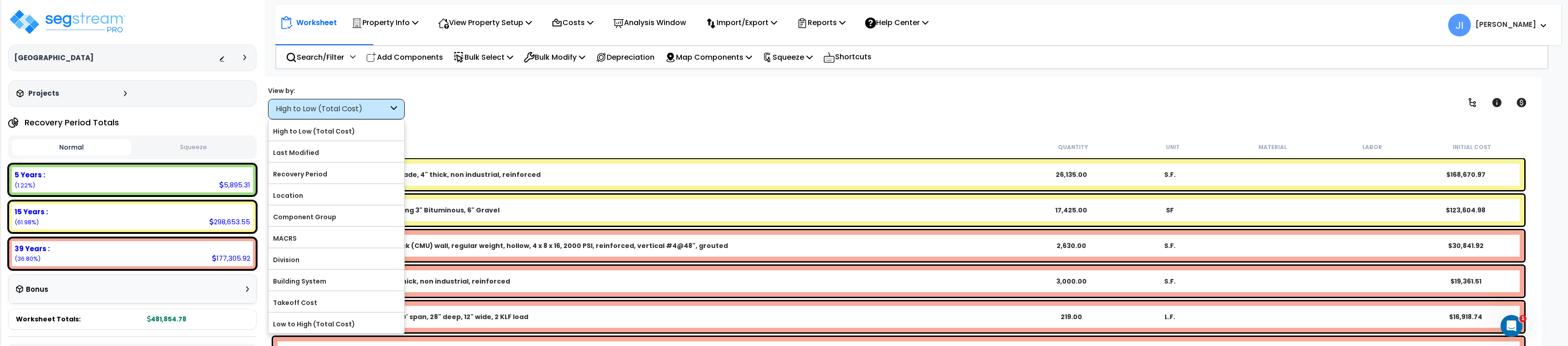
click at [424, 100] on div "View by: High to Low (Total Cost) High to Low (Total Cost)" at bounding box center [898, 102] width 1268 height 34
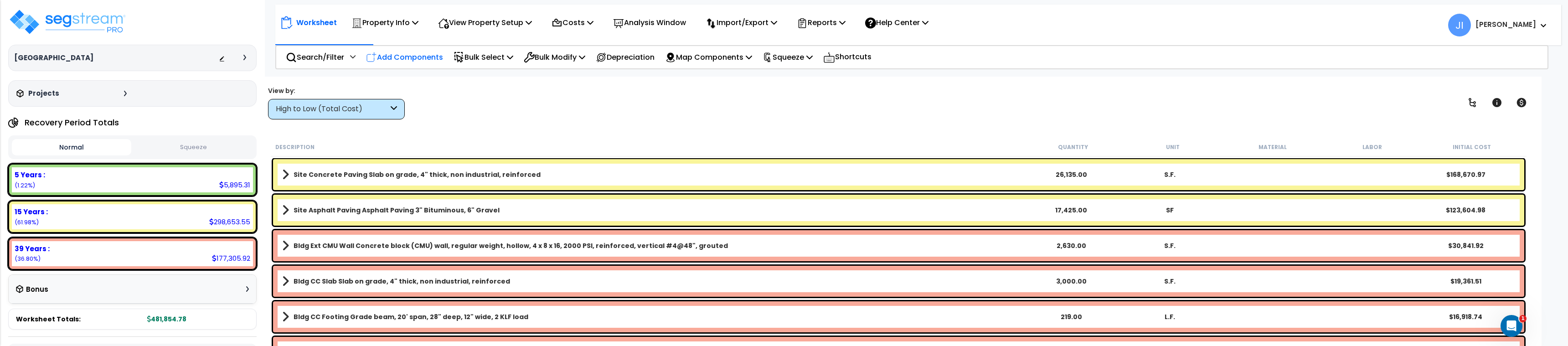
click at [417, 57] on p "Add Components" at bounding box center [404, 57] width 77 height 12
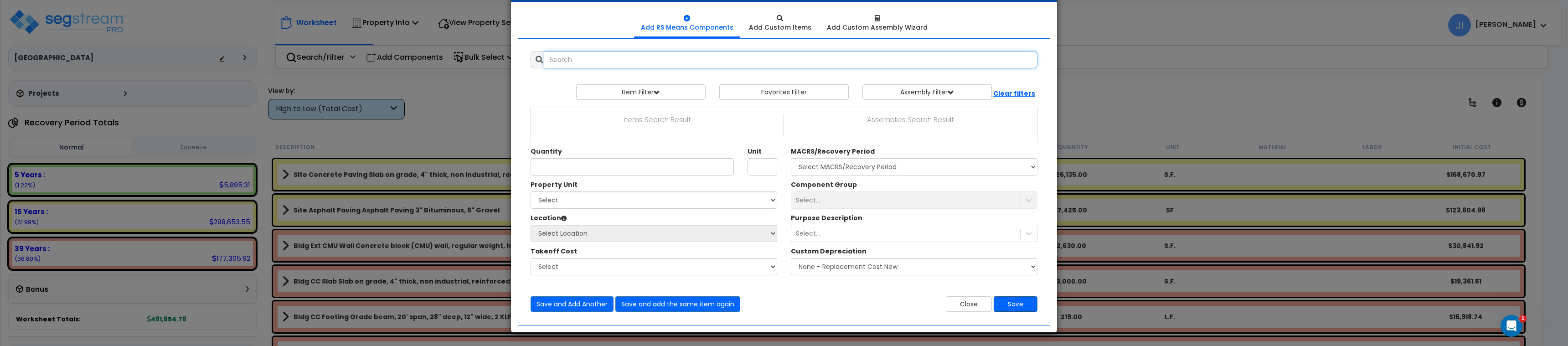
scroll to position [35, 0]
click at [1025, 300] on button "Save" at bounding box center [1015, 303] width 44 height 15
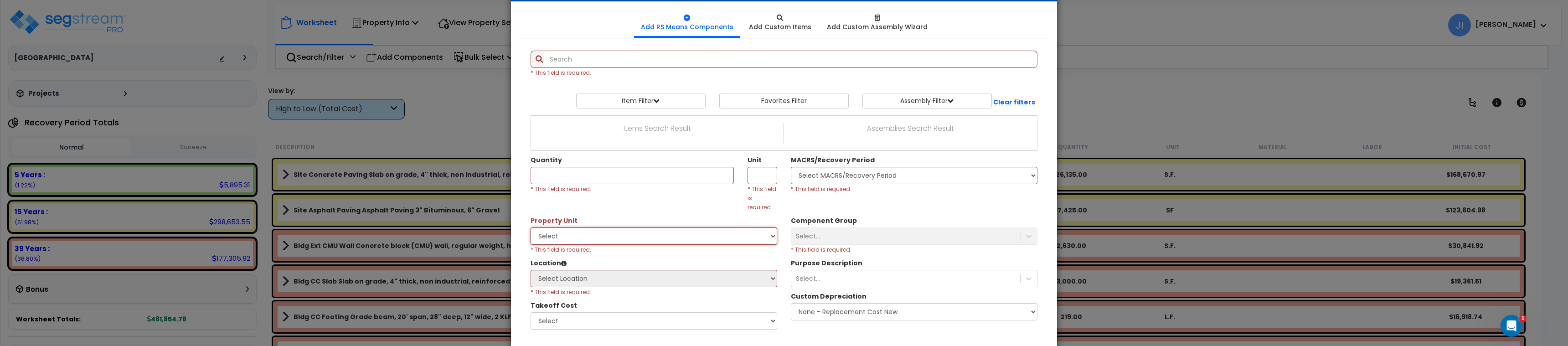
click at [688, 228] on select "Select Property Unit #1 Property Unit #2" at bounding box center [654, 236] width 247 height 17
select select "84146"
click at [531, 228] on select "Select Property Unit #1 Property Unit #2" at bounding box center [654, 236] width 247 height 17
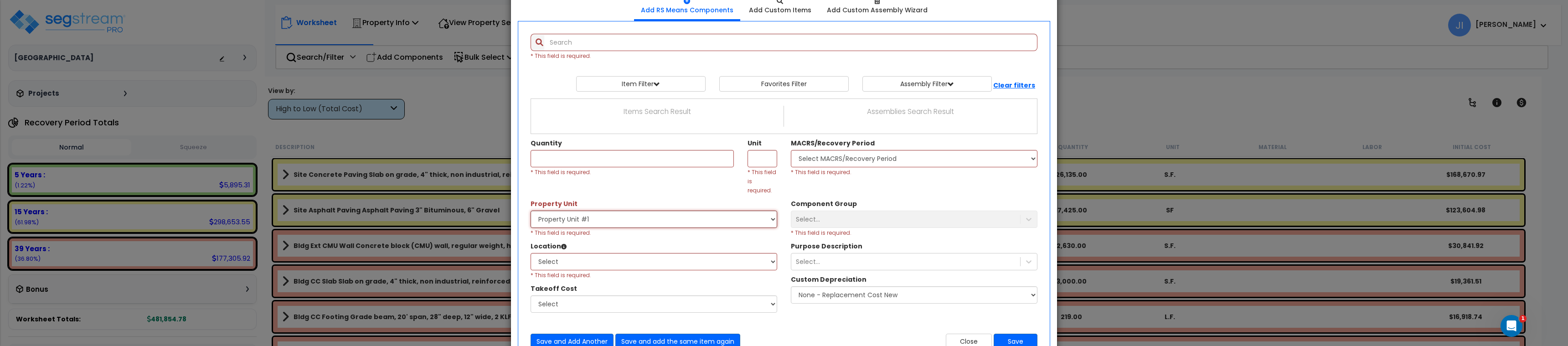
scroll to position [76, 0]
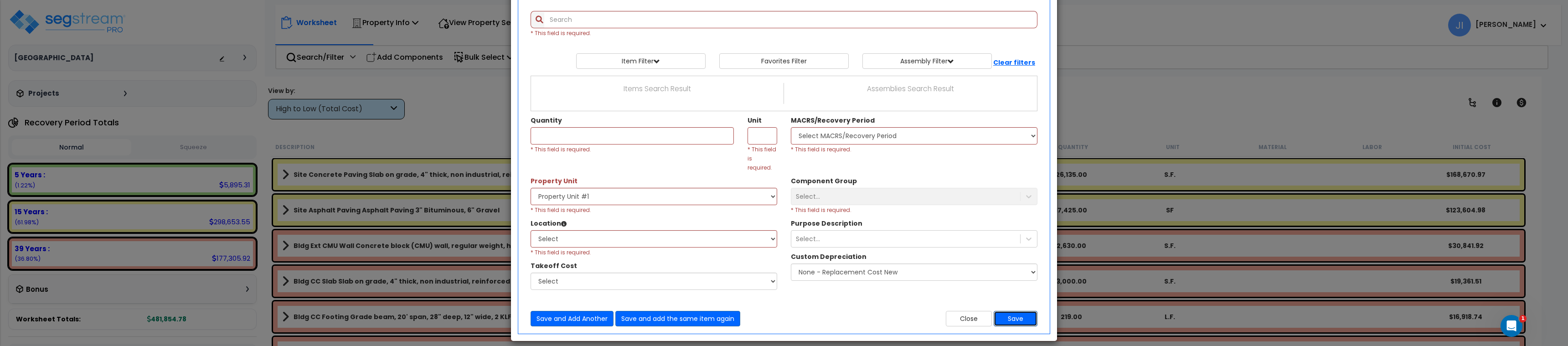
click at [1012, 311] on button "Save" at bounding box center [1015, 319] width 44 height 15
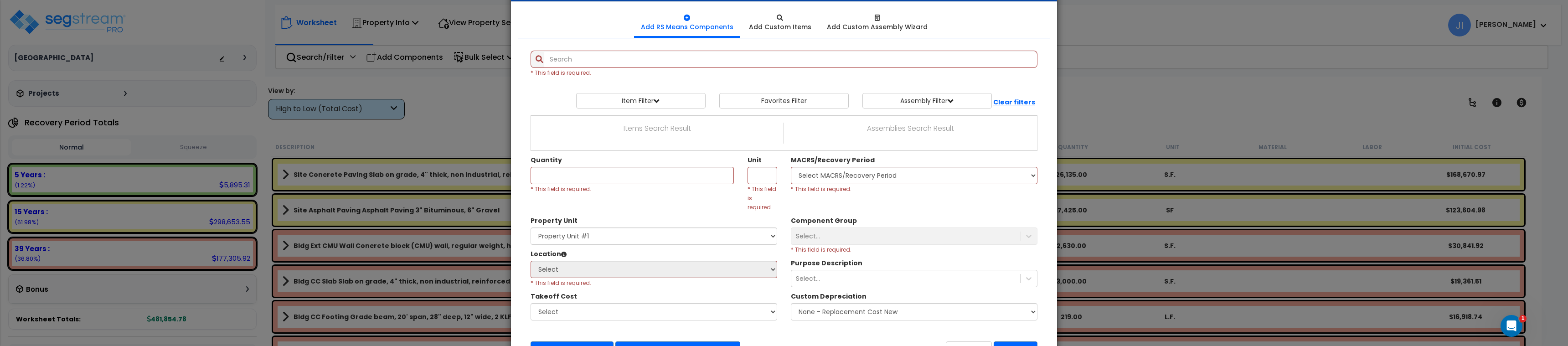
scroll to position [66, 0]
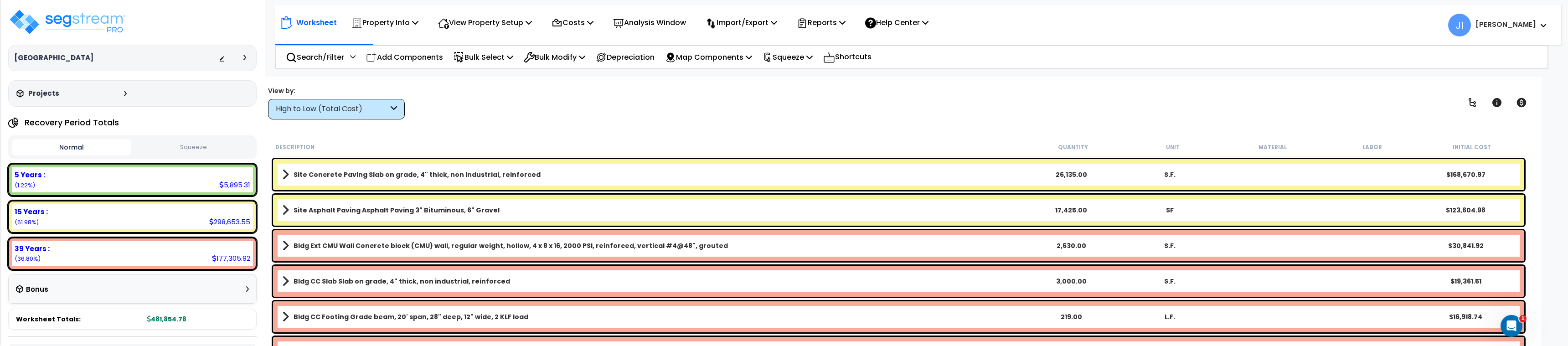
click at [688, 114] on div "View by: High to Low (Total Cost) High to Low (Total Cost)" at bounding box center [898, 102] width 1268 height 34
click at [416, 55] on p "Add Components" at bounding box center [404, 57] width 77 height 12
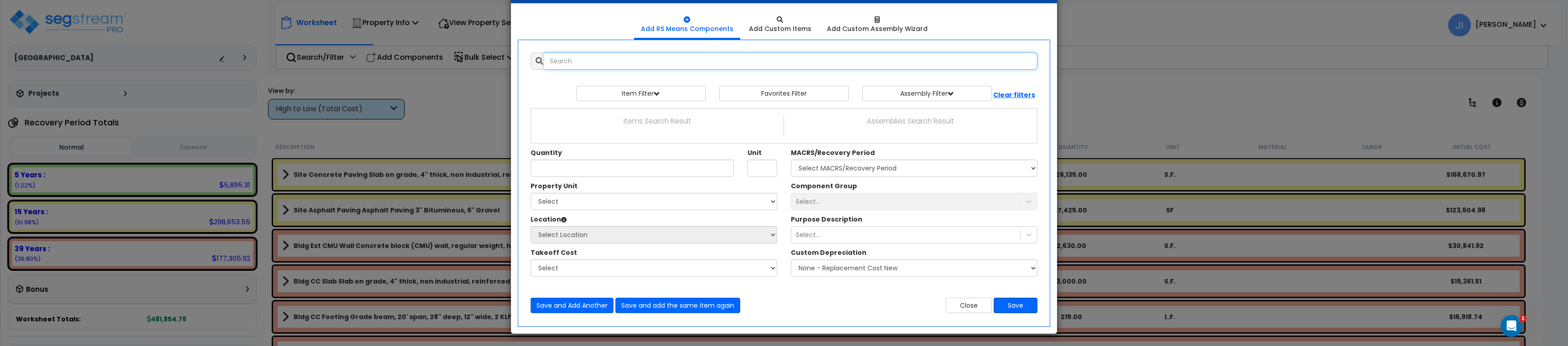
scroll to position [35, 0]
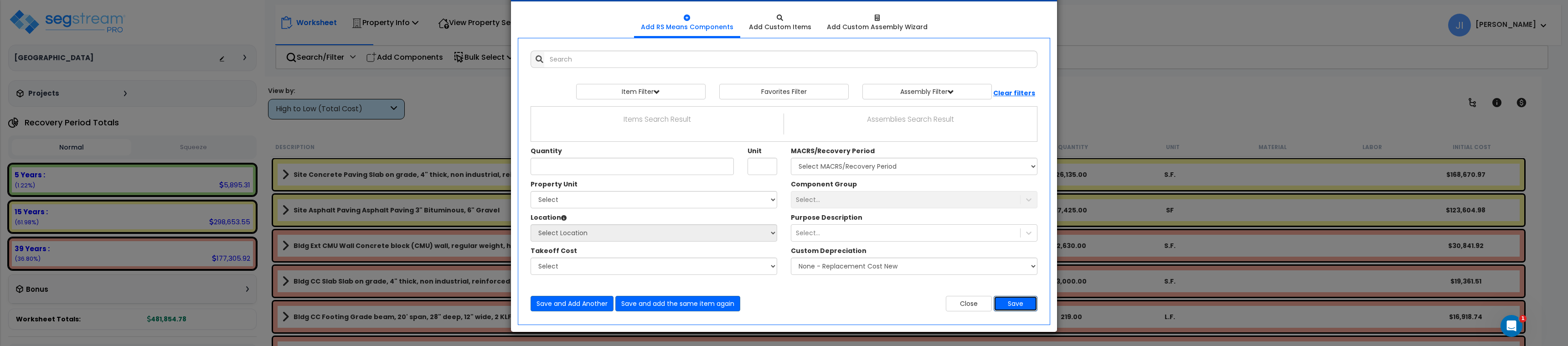
click at [1008, 298] on button "Save" at bounding box center [1015, 303] width 44 height 15
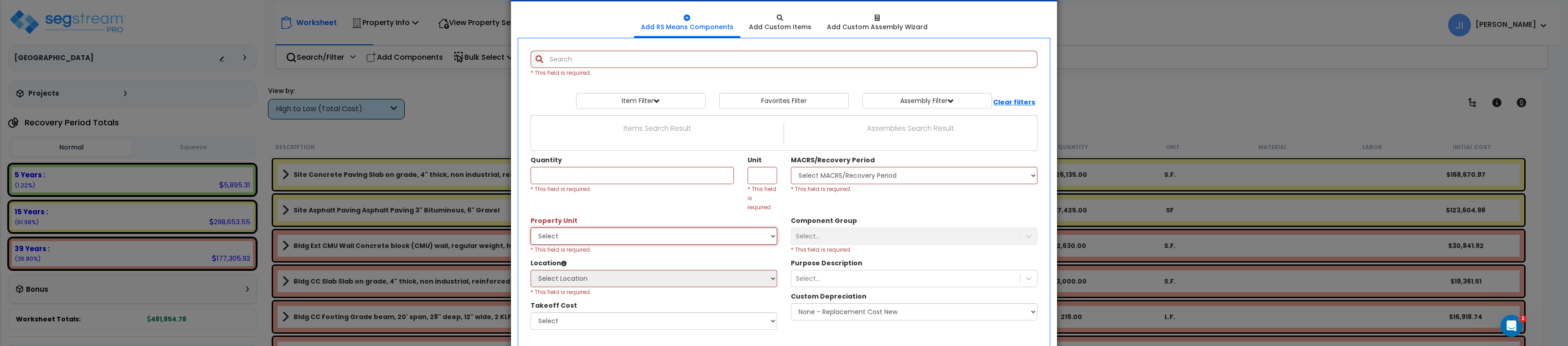
click at [643, 228] on select "Select Property Unit #1 Property Unit #2" at bounding box center [654, 236] width 247 height 17
select select "84146"
click at [531, 228] on select "Select Property Unit #1 Property Unit #2" at bounding box center [654, 236] width 247 height 17
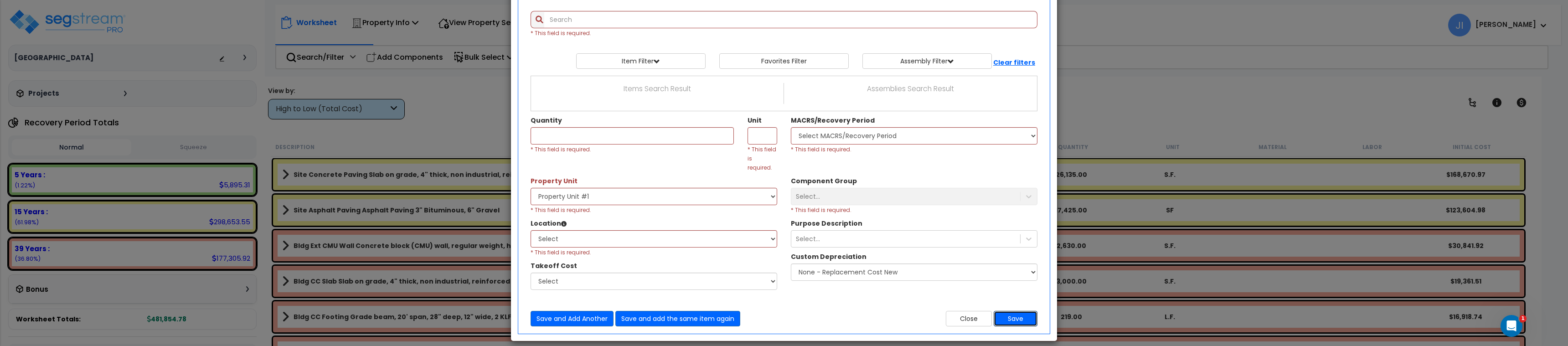
click at [1029, 311] on button "Save" at bounding box center [1015, 319] width 44 height 15
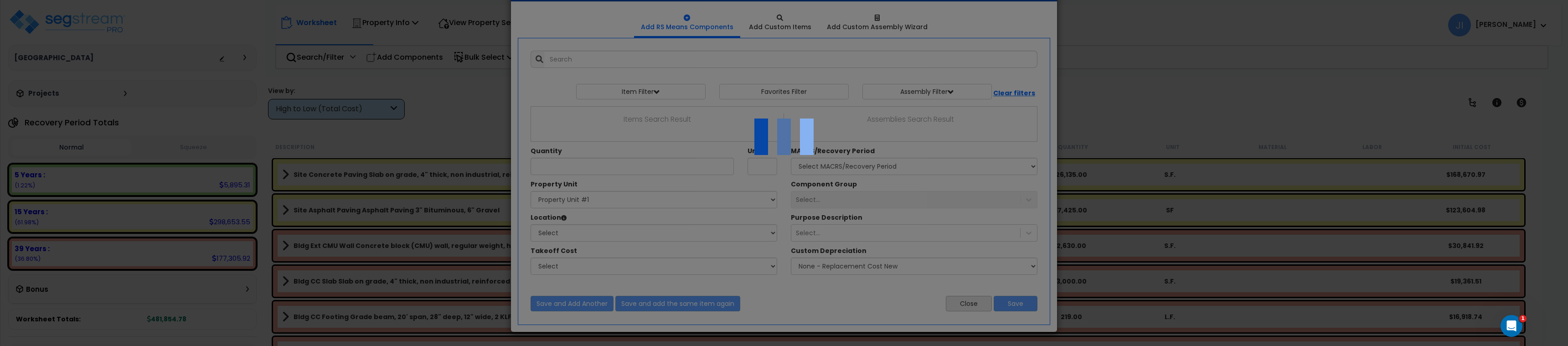
scroll to position [66, 0]
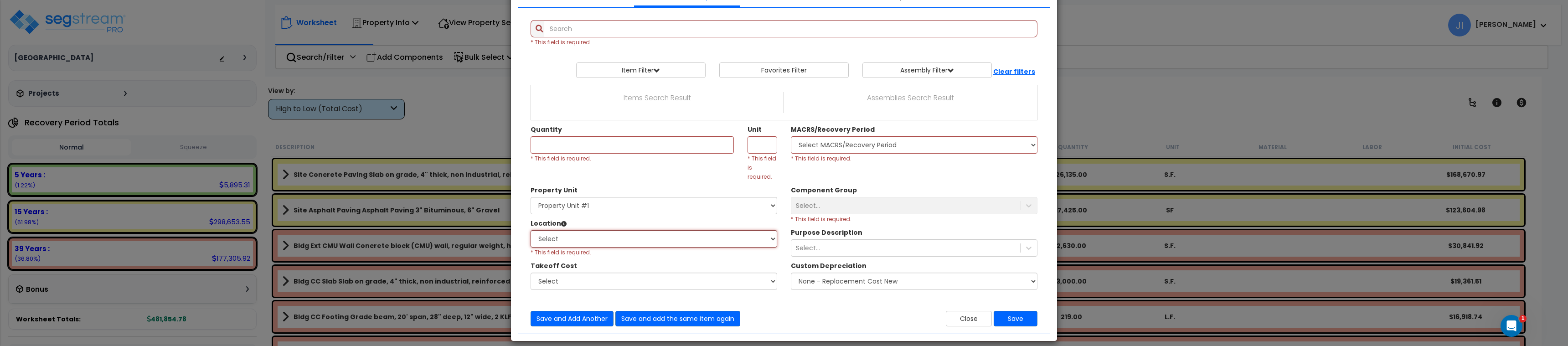
click at [763, 231] on select "Select Building Building Interior Add Additional Location" at bounding box center [654, 239] width 247 height 17
click at [752, 231] on select "Select Building Building Interior Add Additional Location" at bounding box center [654, 239] width 247 height 17
drag, startPoint x: 744, startPoint y: 236, endPoint x: 747, endPoint y: 242, distance: 6.7
click at [743, 236] on select "Select Building Building Interior Add Additional Location" at bounding box center [654, 239] width 247 height 17
drag, startPoint x: 751, startPoint y: 230, endPoint x: 747, endPoint y: 235, distance: 6.4
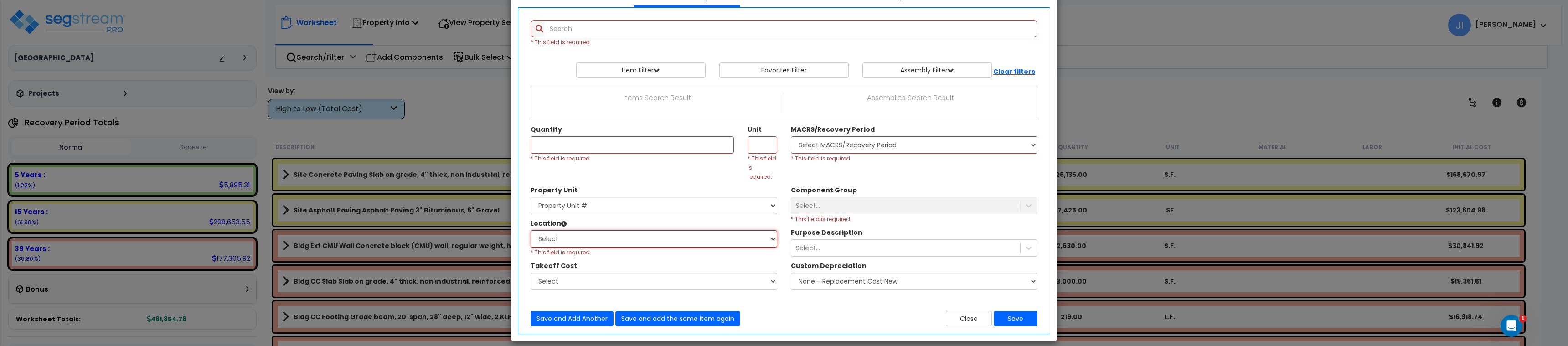
click at [751, 230] on select "Select Building Building Interior Add Additional Location" at bounding box center [654, 239] width 247 height 17
select select "6"
click at [531, 230] on select "Select Building Building Interior Add Additional Location" at bounding box center [654, 239] width 247 height 17
click at [1012, 311] on button "Save" at bounding box center [1015, 319] width 44 height 15
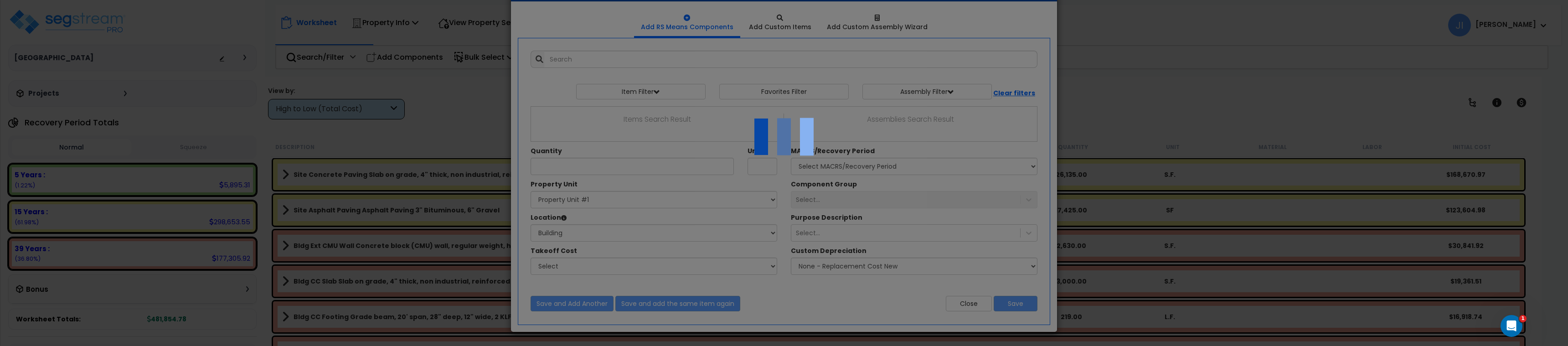
scroll to position [61, 0]
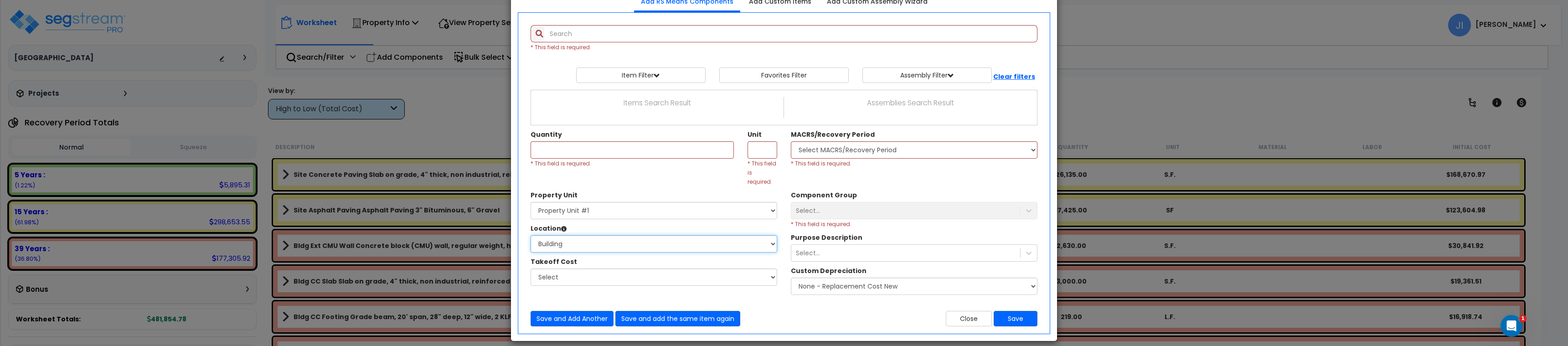
click at [641, 242] on select "Select Building Building Interior Add Additional Location" at bounding box center [654, 244] width 247 height 17
select select
click at [531, 235] on select "Select Building Building Interior Add Additional Location" at bounding box center [654, 244] width 247 height 17
click at [1017, 311] on button "Save" at bounding box center [1015, 319] width 44 height 15
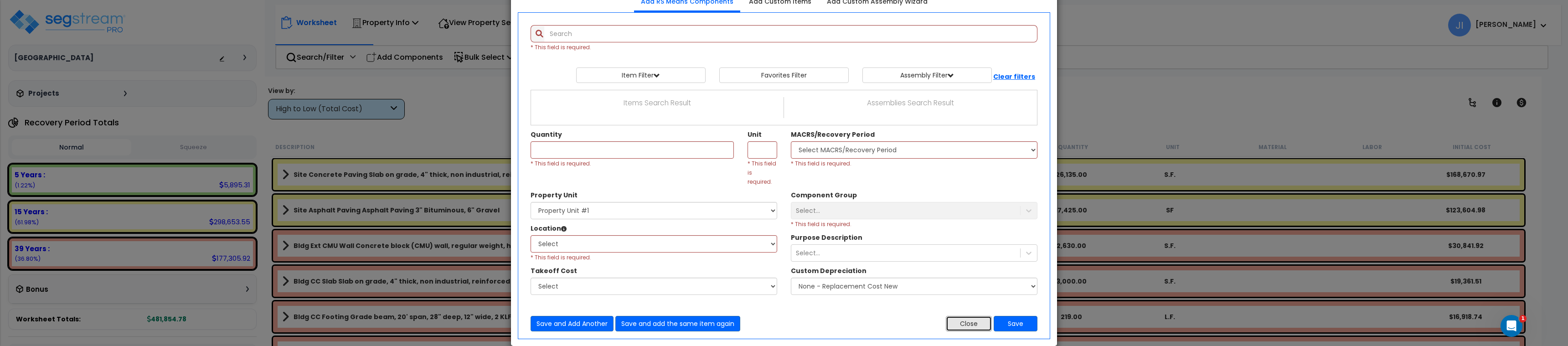
click at [957, 316] on button "Close" at bounding box center [969, 323] width 46 height 15
